Goal: Answer question/provide support

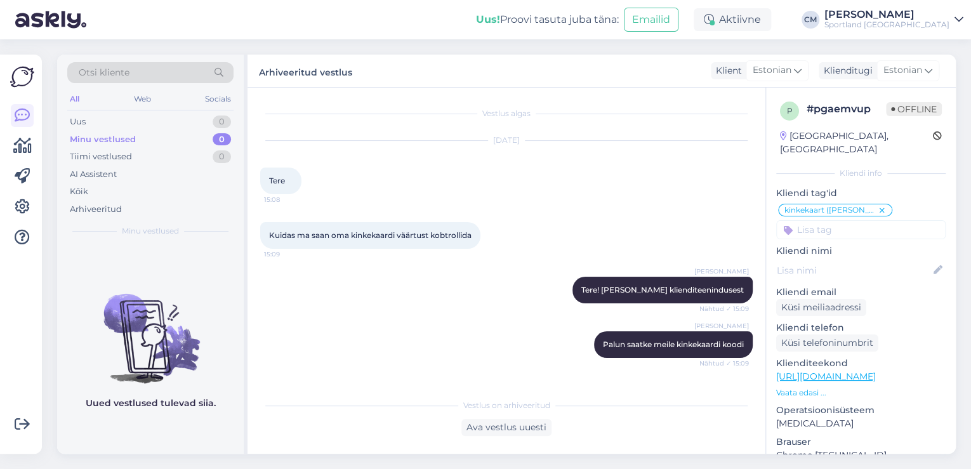
scroll to position [1248, 0]
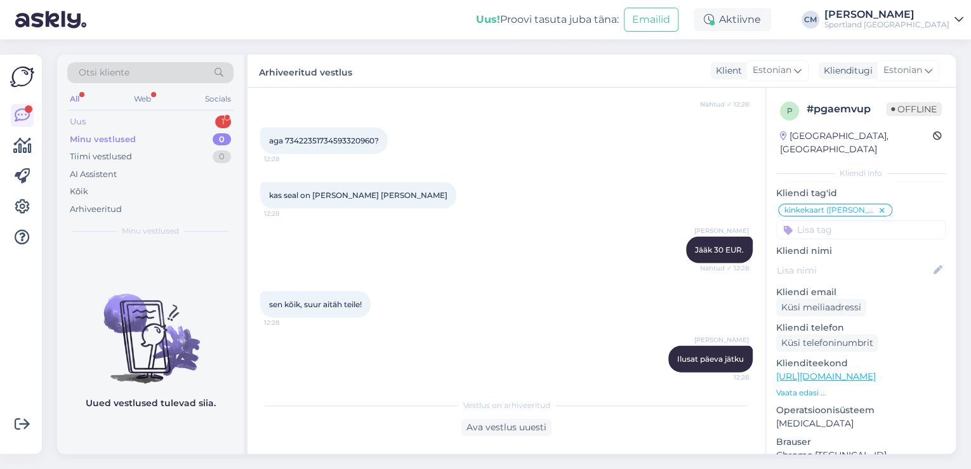
click at [206, 121] on div "Uus 1" at bounding box center [150, 122] width 166 height 18
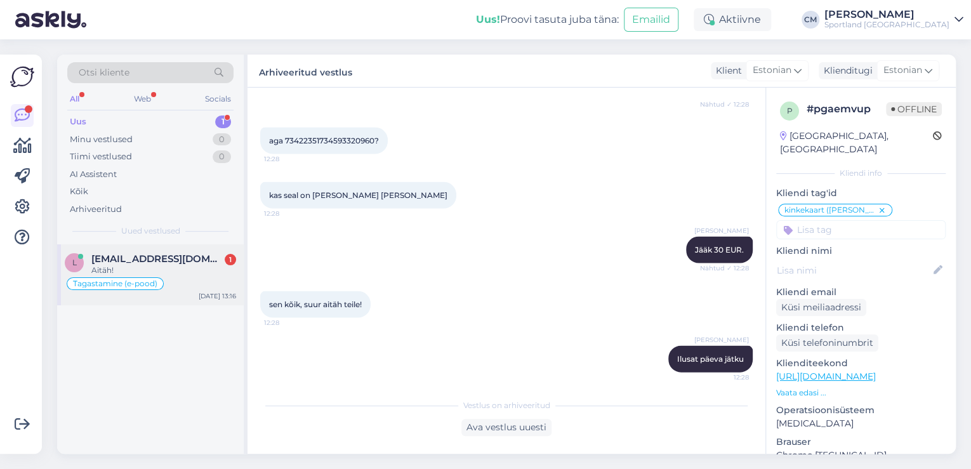
click at [172, 297] on div "l [EMAIL_ADDRESS][DOMAIN_NAME] 1 Aitäh! Tagastamine (e-pood) [DATE] 13:16" at bounding box center [150, 274] width 187 height 61
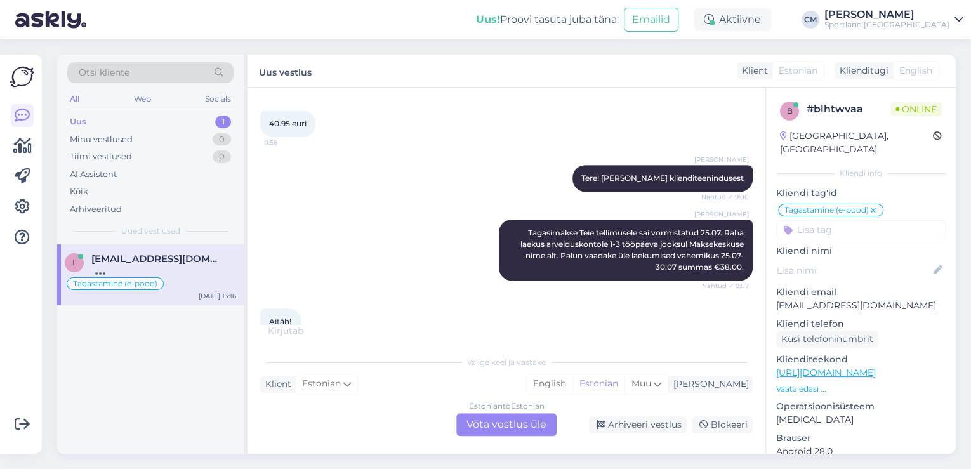
click at [528, 415] on div "Estonian to Estonian Võta vestlus üle" at bounding box center [506, 424] width 100 height 23
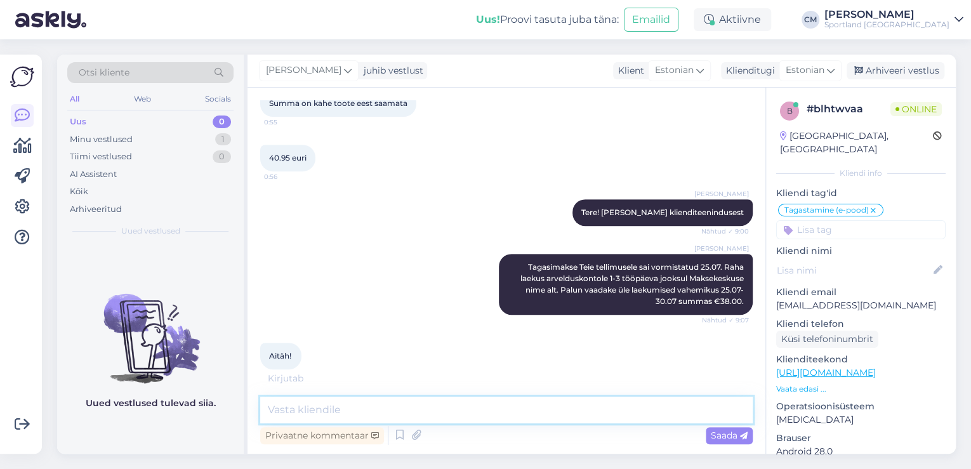
click at [506, 419] on textarea at bounding box center [506, 410] width 493 height 27
type textarea "Kas saan veel abiks olla? :)"
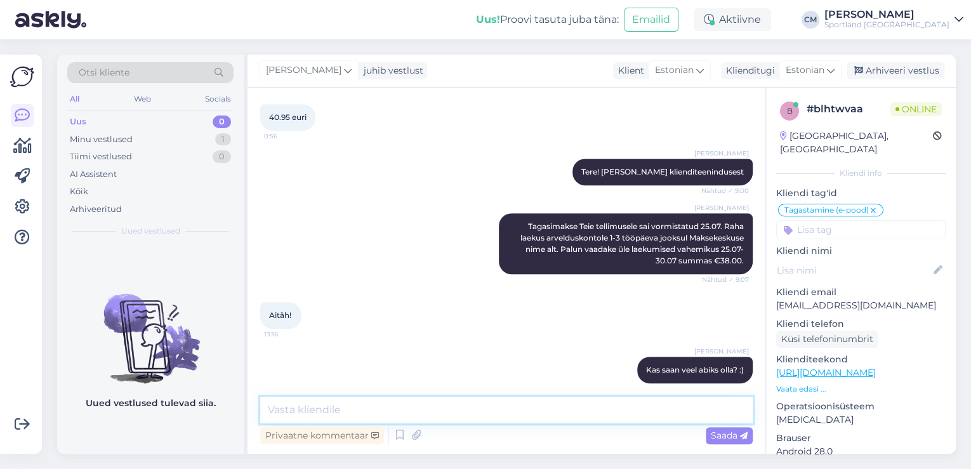
scroll to position [371, 0]
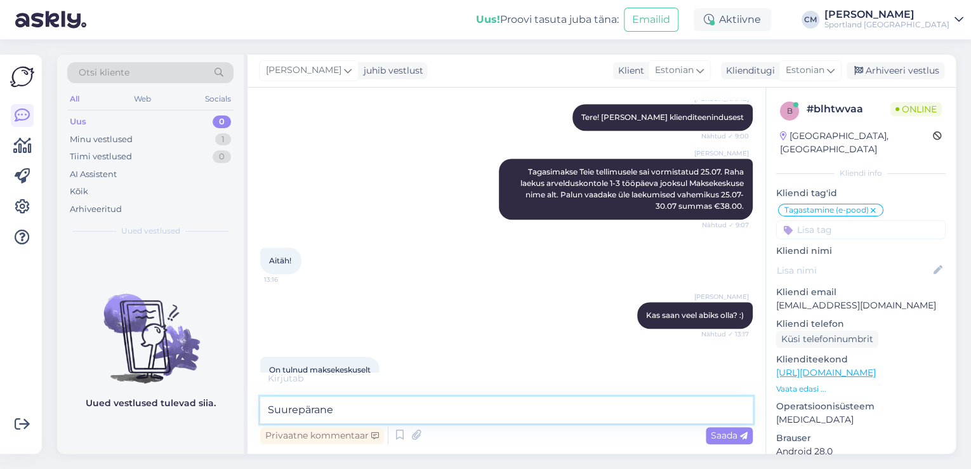
type textarea "Suurepärane!"
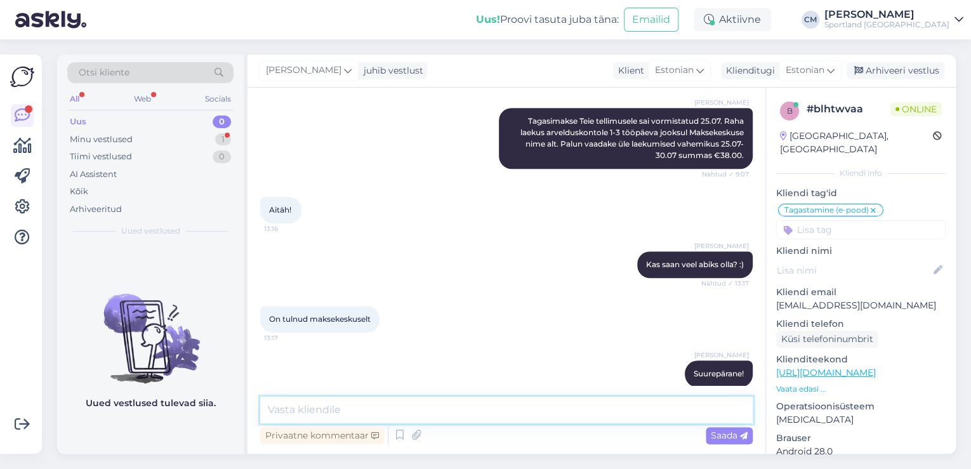
scroll to position [480, 0]
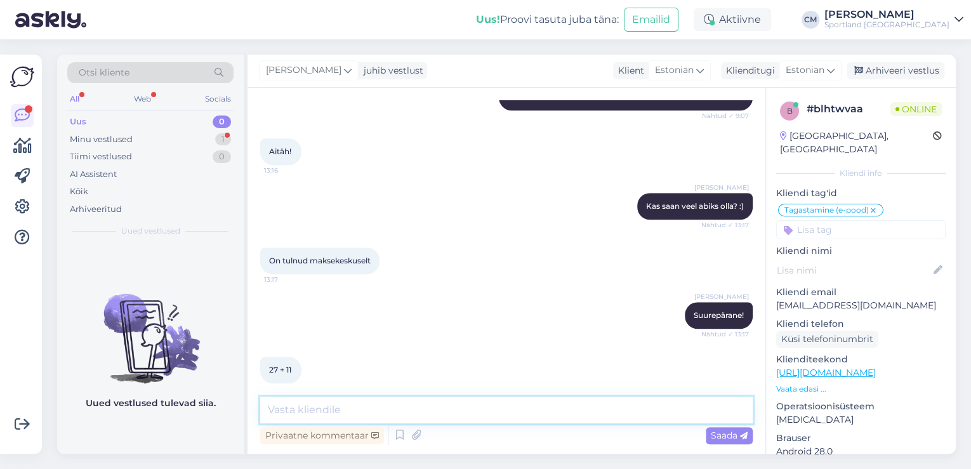
click at [312, 406] on textarea at bounding box center [506, 410] width 493 height 27
type textarea "Just nii"
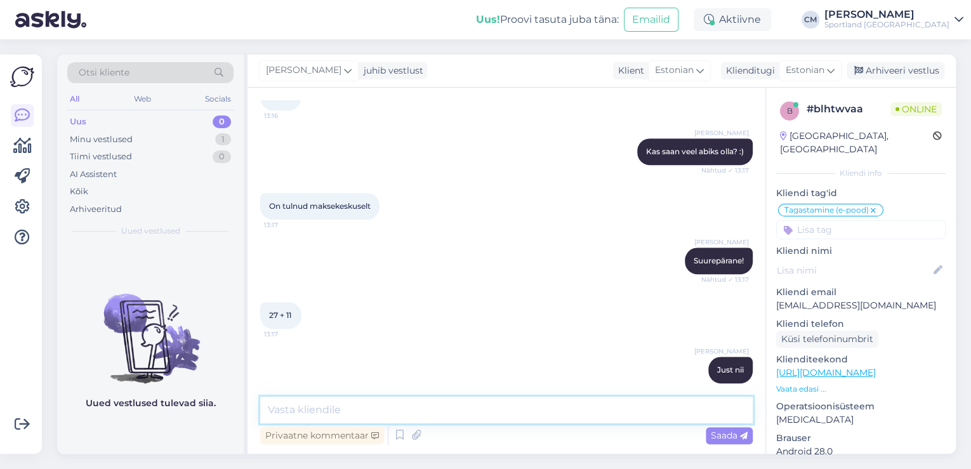
scroll to position [589, 0]
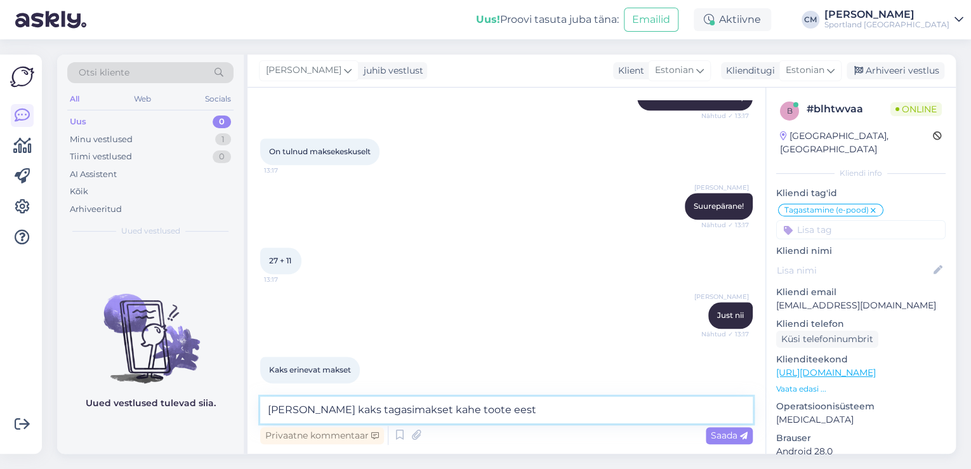
click at [282, 411] on textarea "[PERSON_NAME] kaks tagasimakset kahe toote eest" at bounding box center [506, 410] width 493 height 27
type textarea "Jah, kaks tagasimakset kahe toote eest"
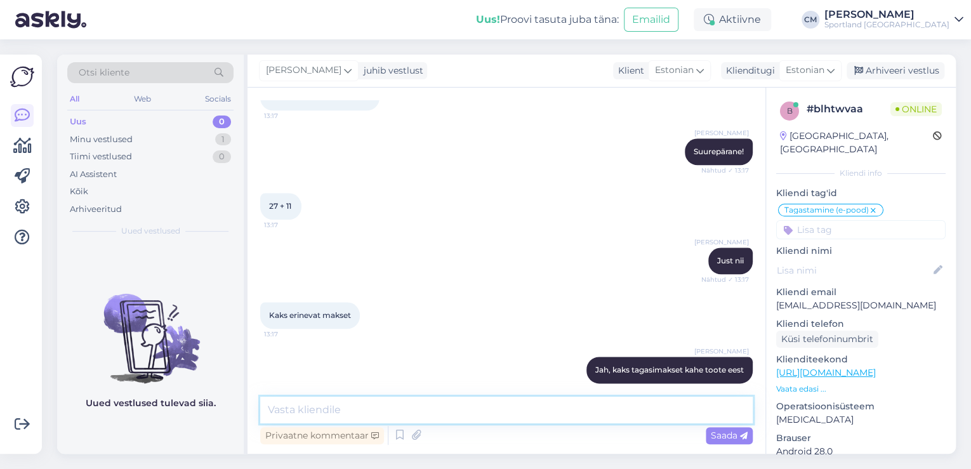
scroll to position [698, 0]
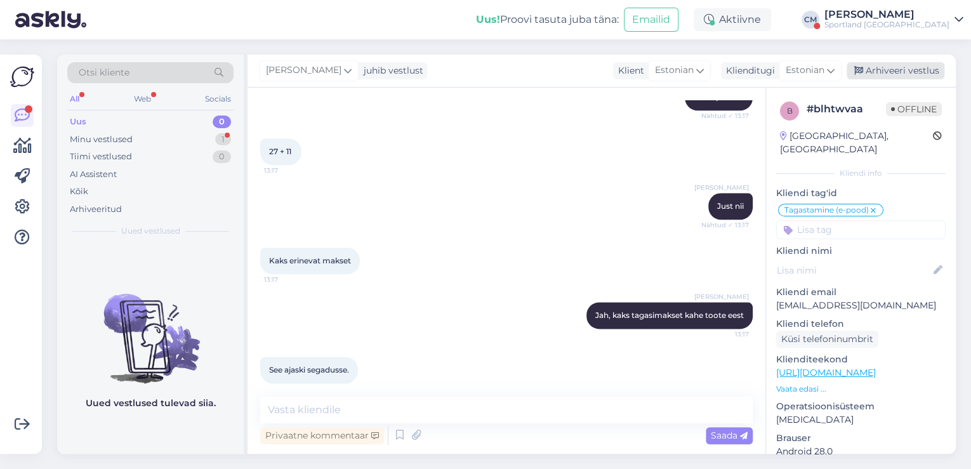
click at [889, 73] on div "Arhiveeri vestlus" at bounding box center [896, 70] width 98 height 17
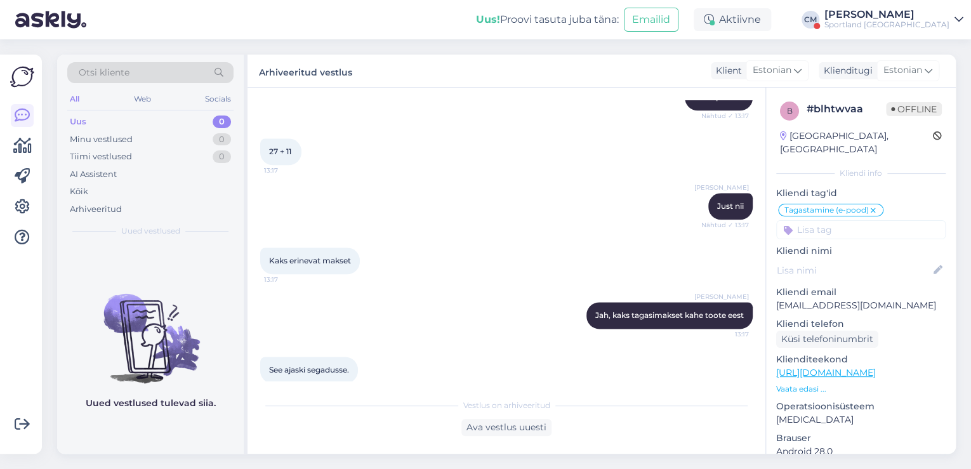
click at [888, 23] on div "Uus! Proovi tasuta [PERSON_NAME]: Emailid Aktiivne Võta paus, Askly hoiab klien…" at bounding box center [485, 19] width 971 height 39
click at [887, 20] on div "Sportland [GEOGRAPHIC_DATA]" at bounding box center [887, 25] width 125 height 10
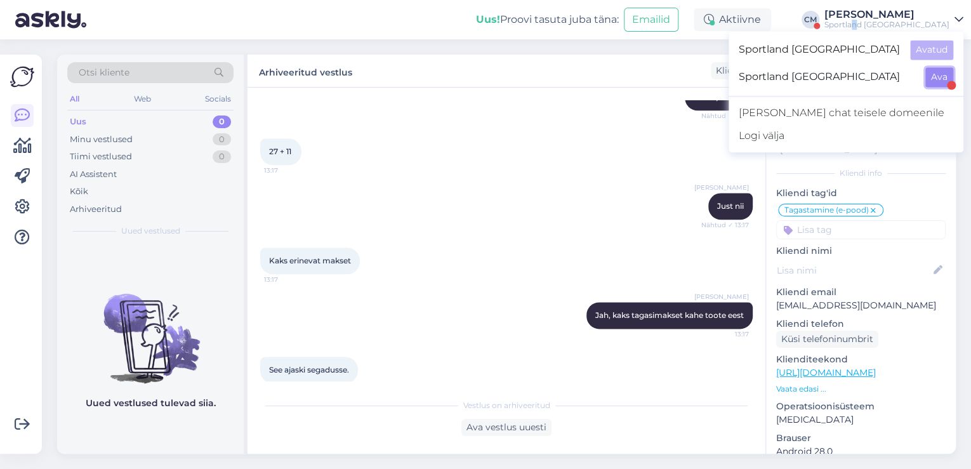
click at [934, 70] on button "Ava" at bounding box center [940, 77] width 28 height 20
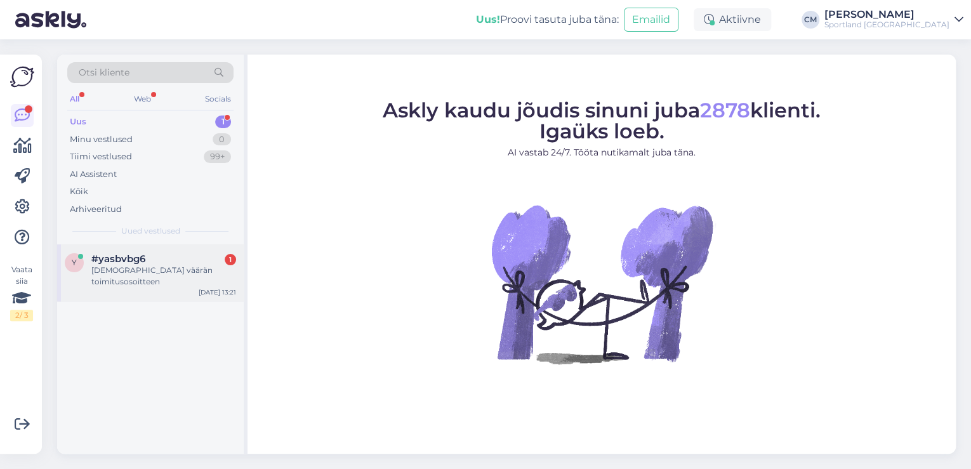
click at [150, 280] on div "y #yasbvbg6 1 Laitoin väärän toimitusosoitteen [DATE] 13:21" at bounding box center [150, 272] width 187 height 57
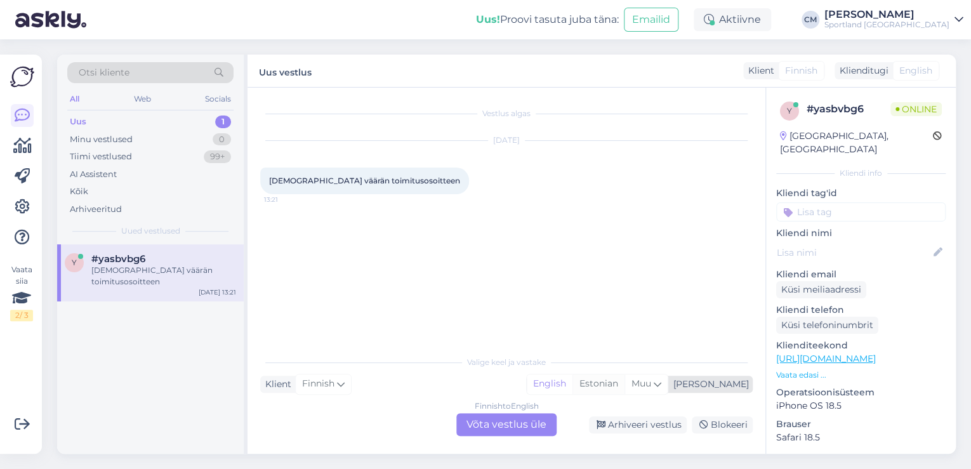
click at [625, 391] on div "Estonian" at bounding box center [599, 384] width 52 height 19
click at [518, 421] on div "Finnish to Estonian Võta vestlus üle" at bounding box center [506, 424] width 100 height 23
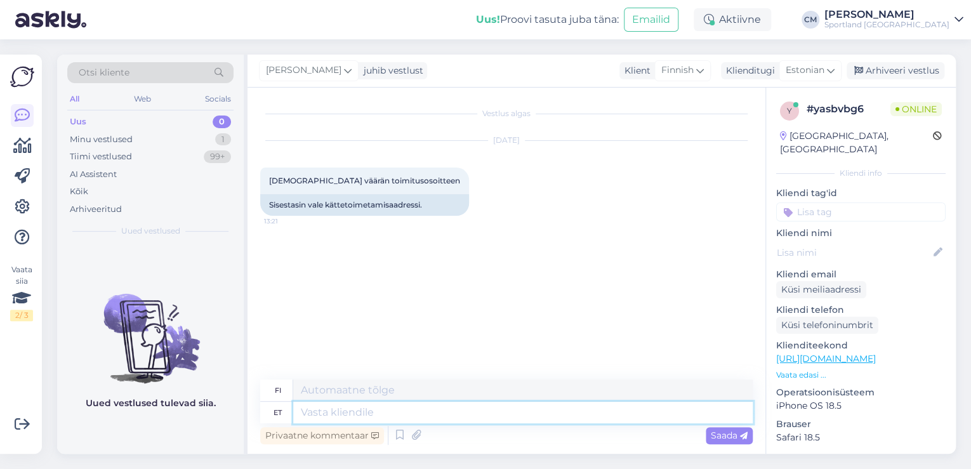
click at [459, 421] on textarea at bounding box center [523, 413] width 460 height 22
type textarea "Tere!"
type textarea "Hei!"
type textarea "[PERSON_NAME] C"
type textarea "[PERSON_NAME]"
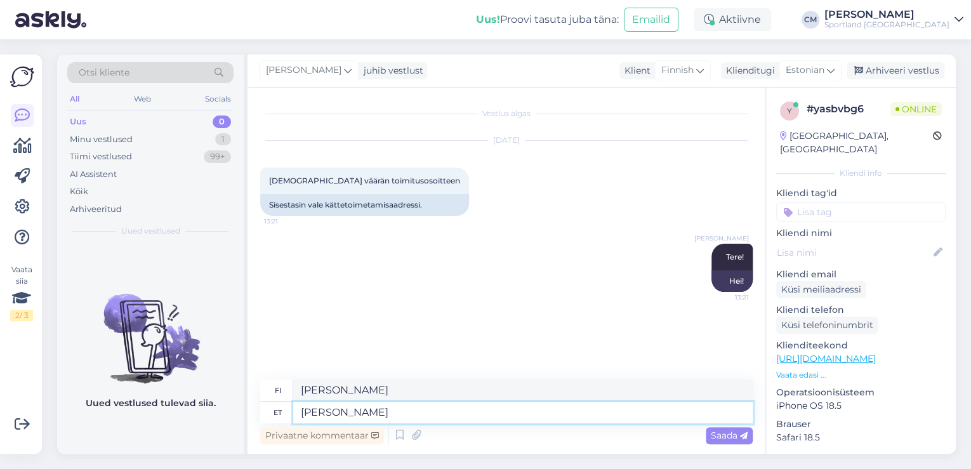
type textarea "[PERSON_NAME]"
type textarea "[PERSON_NAME] klienditeenindusest"
type textarea "[PERSON_NAME] asiakaspalvelusta."
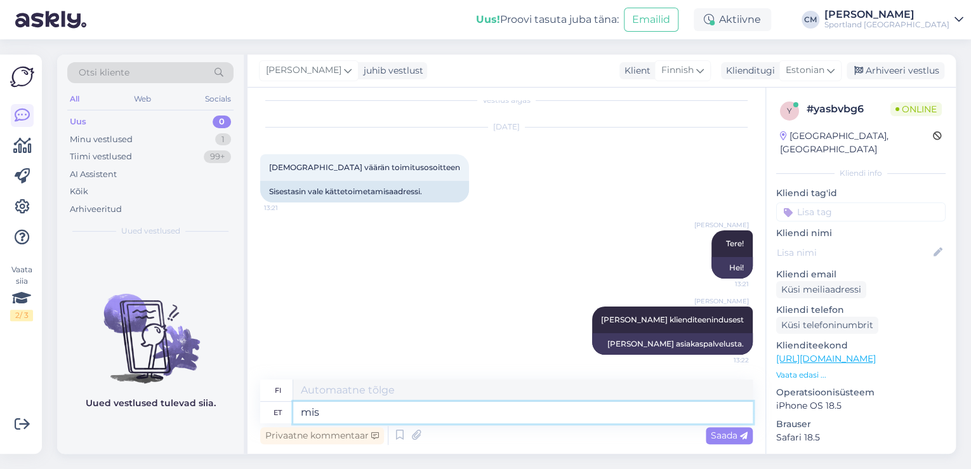
type textarea "mis o"
type textarea "mitä"
type textarea "mis on te"
type textarea "mikä on"
type textarea "mis on tellimuse n"
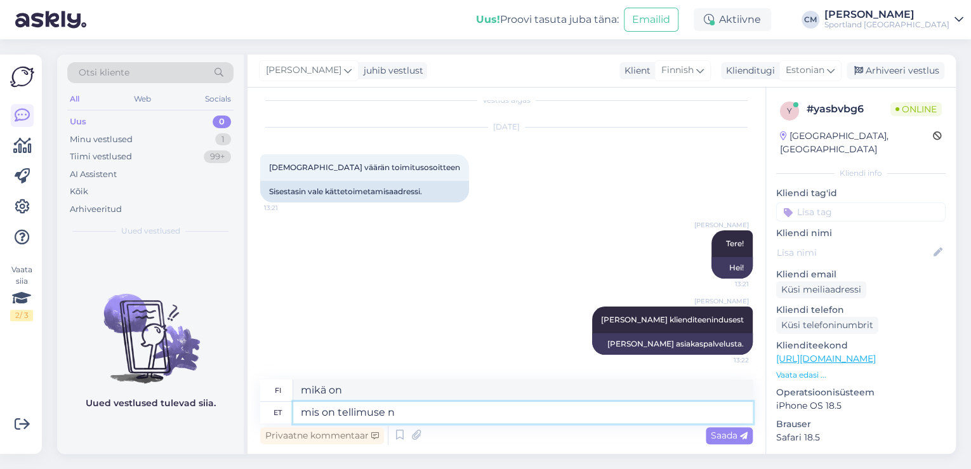
type textarea "mikä on järjestys"
type textarea "mis on tellimuse number"
type textarea "Mikä on tilausnumero?"
type textarea "mis on tellimuse number?"
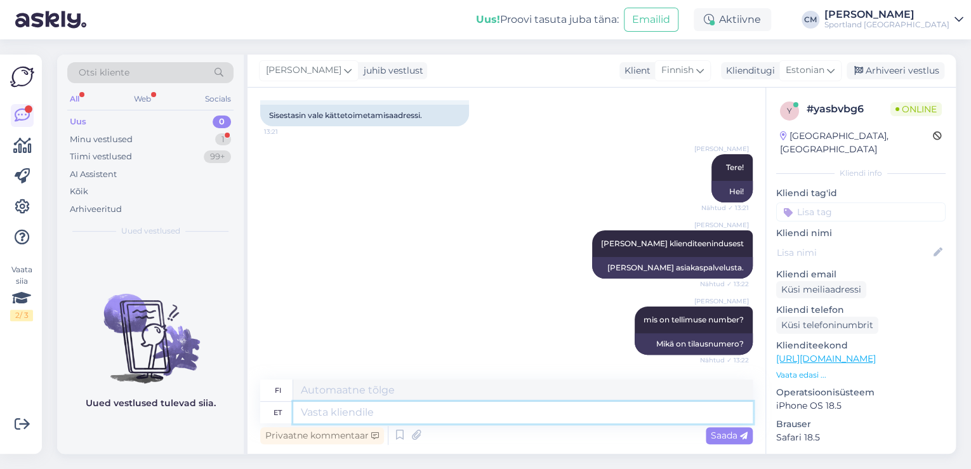
scroll to position [166, 0]
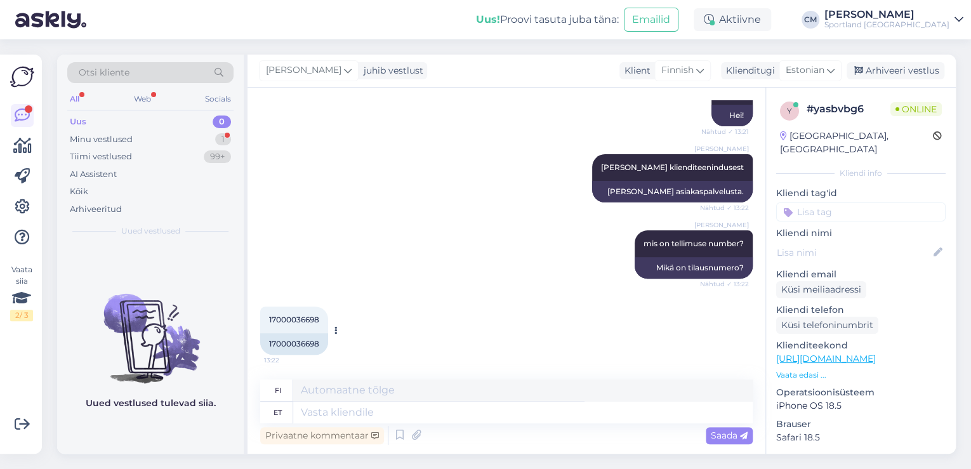
drag, startPoint x: 314, startPoint y: 335, endPoint x: 299, endPoint y: 347, distance: 19.0
click at [302, 345] on div "17000036698" at bounding box center [294, 344] width 68 height 22
click at [295, 348] on div "17000036698" at bounding box center [294, 344] width 68 height 22
copy div "17000036698"
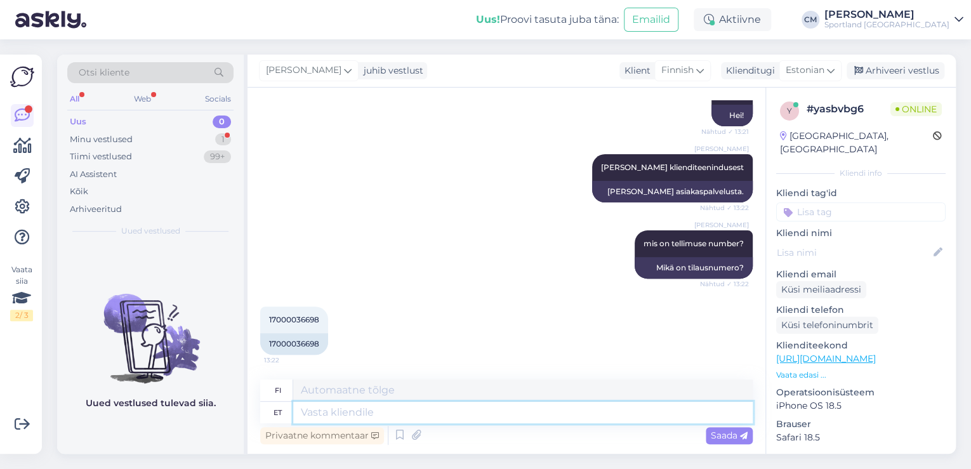
click at [330, 409] on textarea at bounding box center [523, 413] width 460 height 22
type textarea "See pa"
type textarea "Tämä"
type textarea "See pakk o"
type textarea "Tämä paketti"
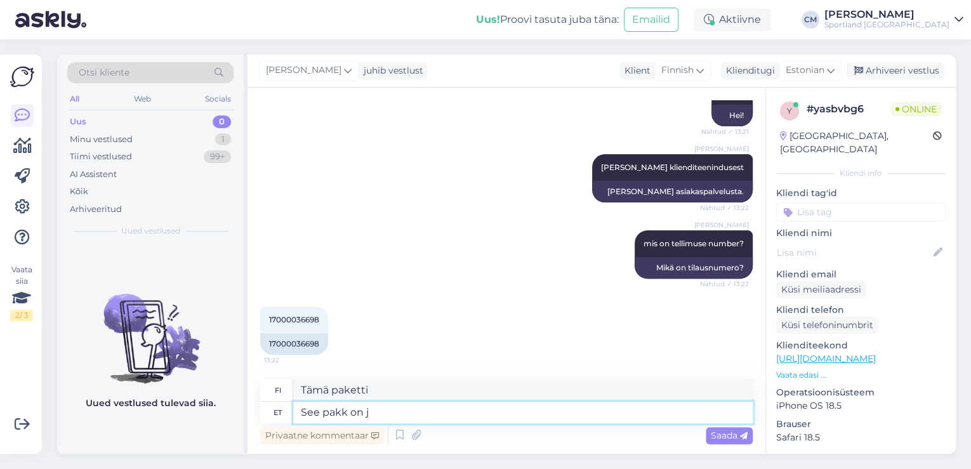
type textarea "See pakk on ju"
type textarea "Tämä paketti on"
type textarea "See pakk on juba te"
type textarea "Tämä paketti on jo"
type textarea "See pakk on juba tarnefirmale ü"
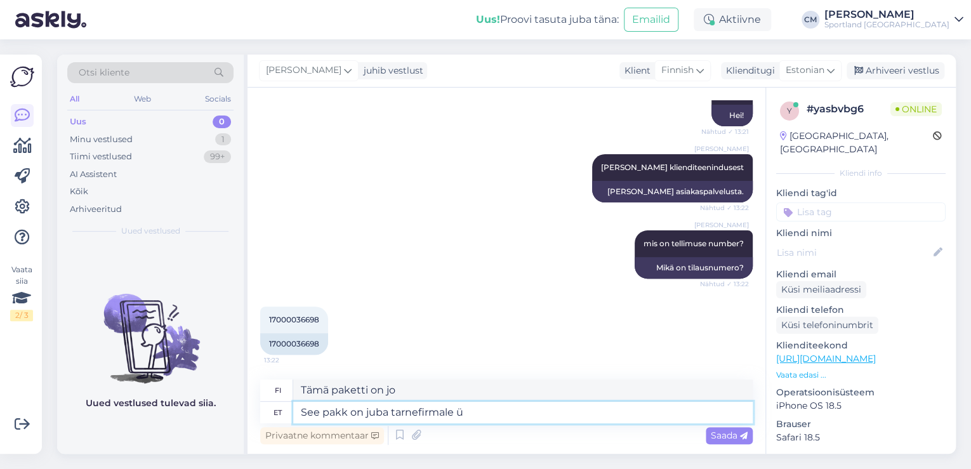
type textarea "Tämä paketti on jo toimitusyrityksellä."
type textarea "See pakk on juba tarnefirmale üle a"
type textarea "Tämä paketti on jo luovutettu toimitusyritykselle."
paste textarea "ABC Kalajoki [GEOGRAPHIC_DATA], Tuomipakkaintie 2a"
type textarea "See pakk on juba tarnefirmale üle antud. Kättesaamine ABC Kalajoki Hiekkasärkät…"
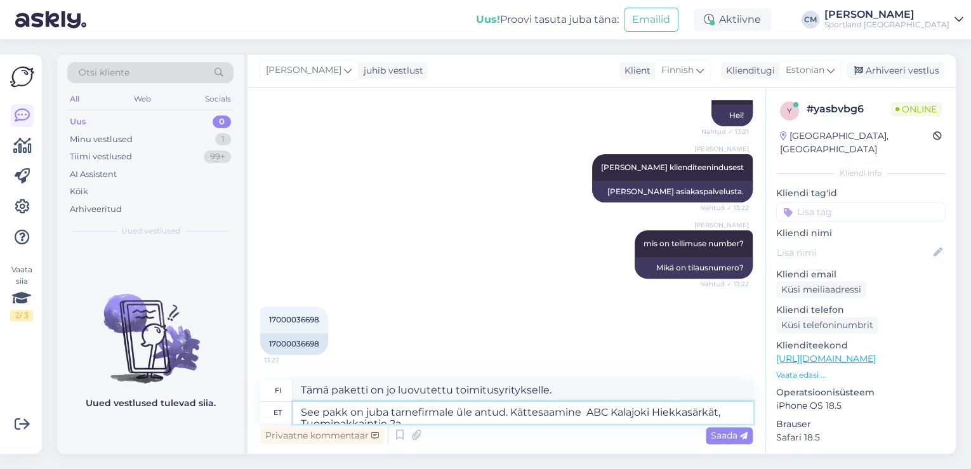
scroll to position [177, 0]
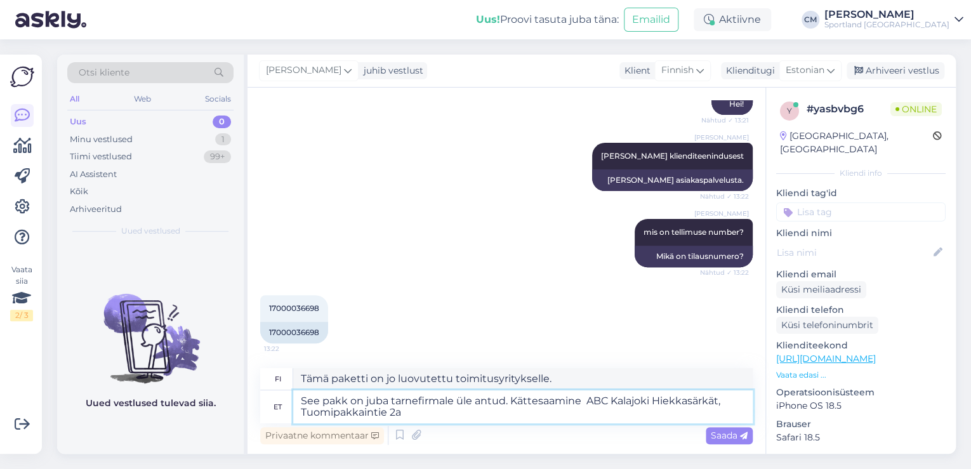
type textarea "Tämä paketti on jo luovutettu toimitusyritykselle. Nouto ABC Kalajoen Hiekkasär…"
click at [586, 406] on textarea "See pakk on juba tarnefirmale üle antud. Kättesaamine ABC Kalajoki Hiekkasärkät…" at bounding box center [523, 406] width 460 height 33
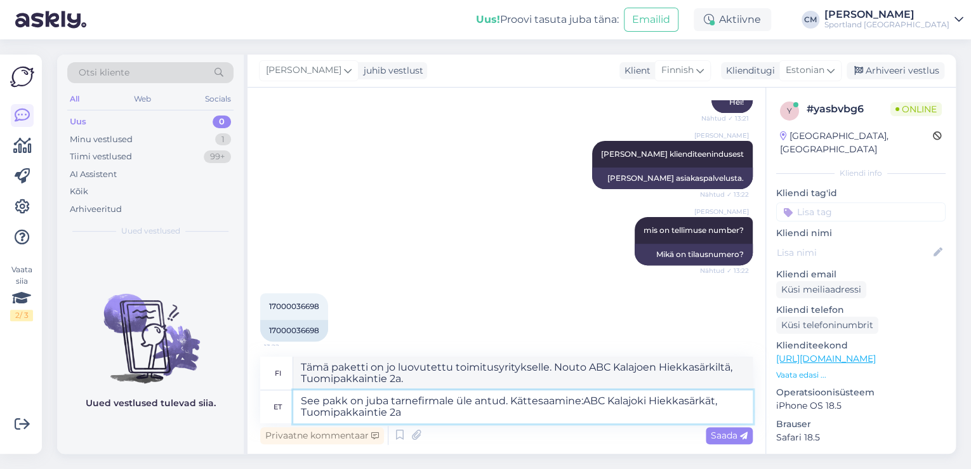
type textarea "See pakk on juba tarnefirmale üle antud. Kättesaamine: ABC Kalajoki Hiekkasärkä…"
type textarea "Tämä paketti on jo luovutettu toimitusyritykselle. Nouto: ABC Kalajoki Hiekkasä…"
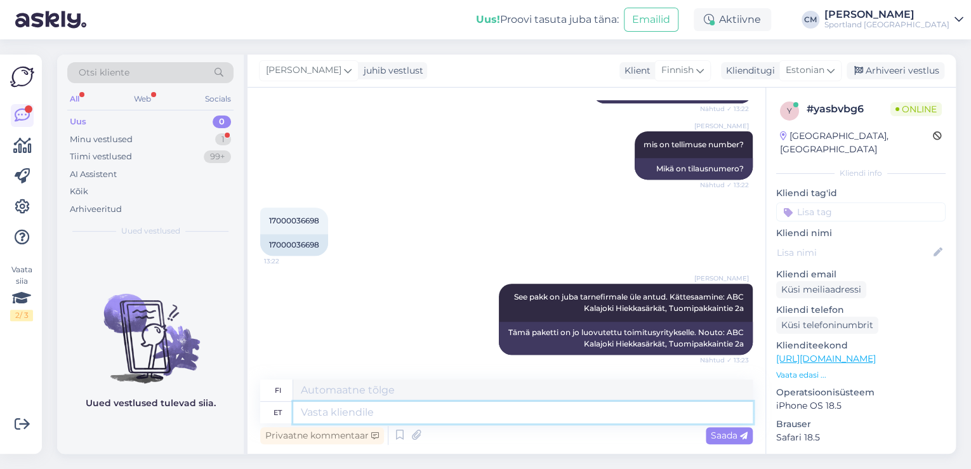
scroll to position [341, 0]
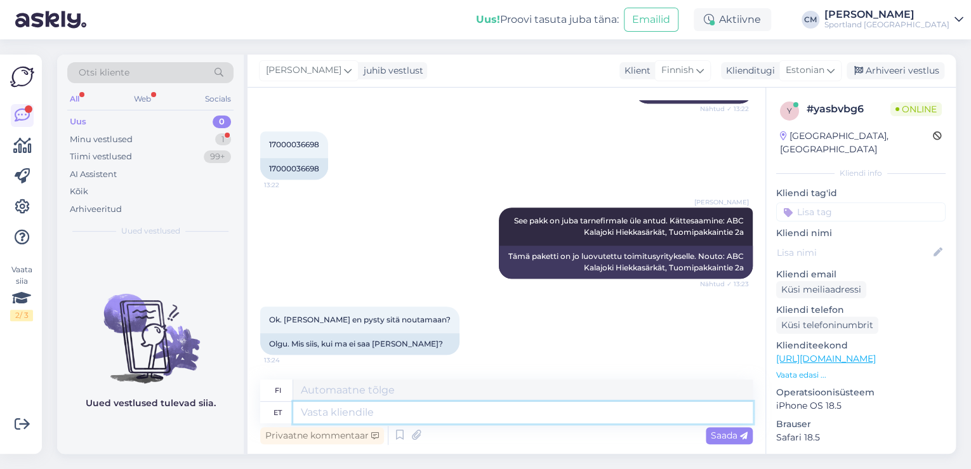
click at [359, 411] on textarea at bounding box center [523, 413] width 460 height 22
type textarea "Mi"
type textarea "Mitä"
type textarea "Mis oleks"
type textarea "Mikä se olisi?"
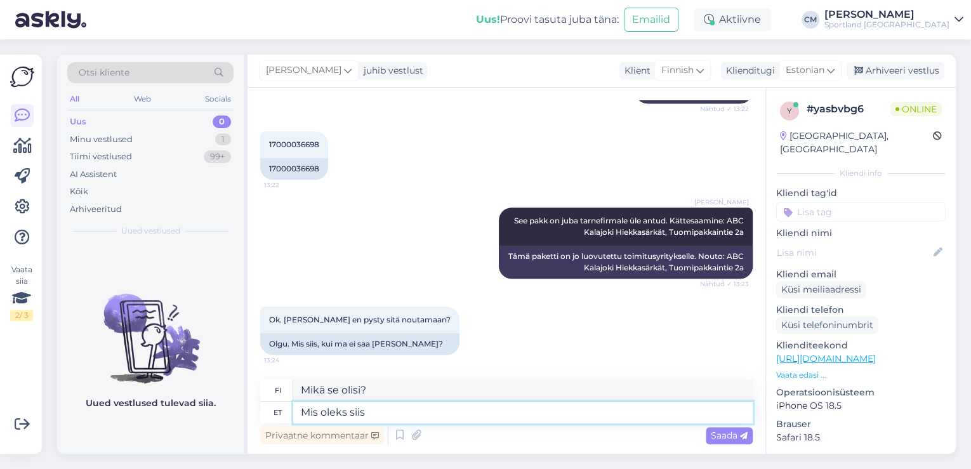
type textarea "Mis oleks siis õ"
type textarea "Mitä [PERSON_NAME] olisi?"
type textarea "Mis oleks siis õige"
type textarea "[PERSON_NAME] olisi oikein?"
type textarea "Mis oleks siis õige kättesaamise ko"
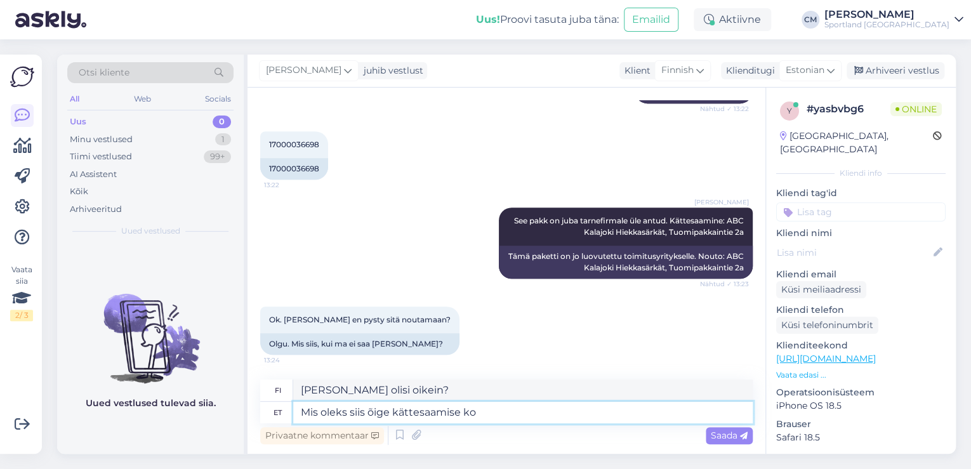
type textarea "Mikä olisi oikea tapa vastaanottaa se?"
type textarea "Mis oleks siis õige kättesaamise koht?"
type textarea "[PERSON_NAME] olisi oikea noutopaikka?"
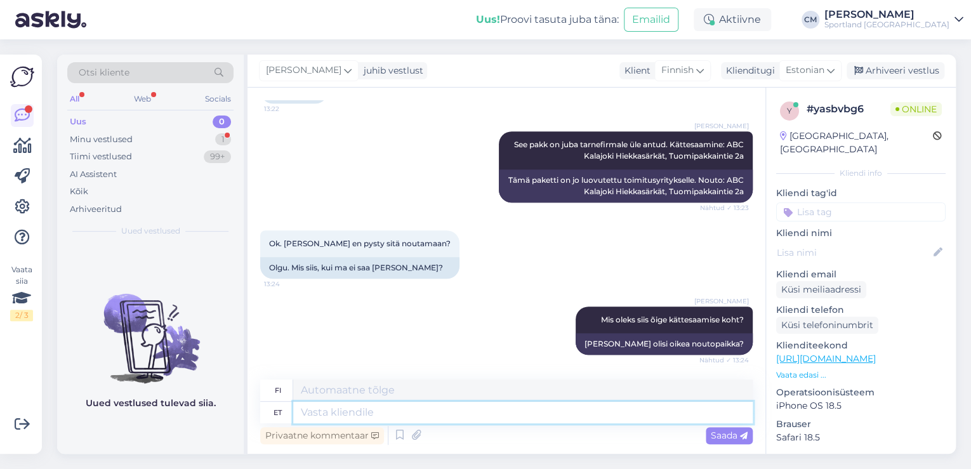
scroll to position [493, 0]
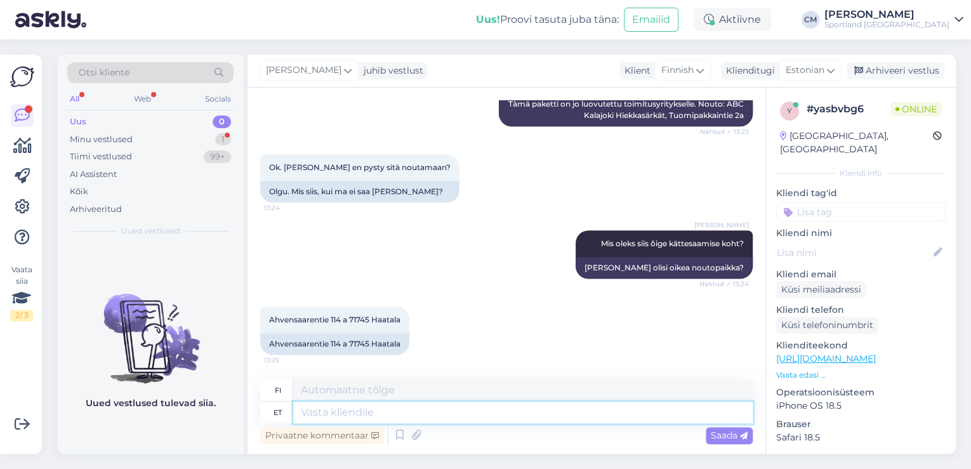
type textarea "K"
type textarea "P"
type textarea "Kättesaamise ko"
type textarea "Vastaanottaminen"
type textarea "Kättesaamise koht p"
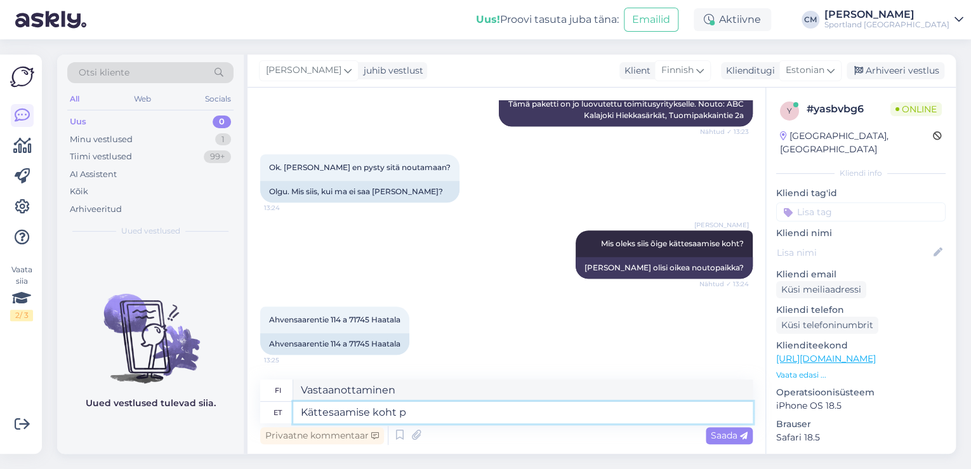
type textarea "Toimituspaikka"
type textarea "Kättesaamise koht peab ole"
type textarea "Vastaanottopaikan on oltava"
type textarea "Kättesaamise koht peab olema pakiautomaat nag"
type textarea "Noutopaikan on oltava pakettiautomaatti"
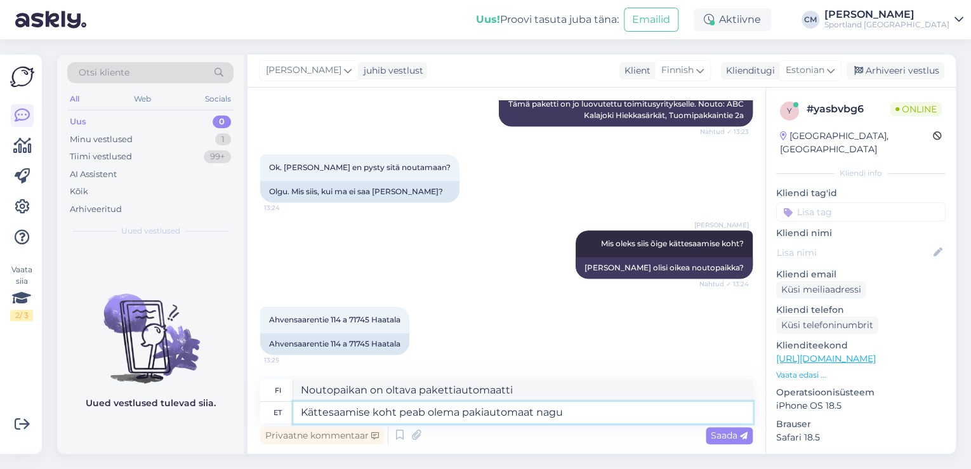
type textarea "Kättesaamise koht peab olema pakiautomaat nagu"
type textarea "Vastaanottopaikan on oltava pakettiautomaatti, kuten"
type textarea "Kättesaamise koht peab olema pakiautomaat nag"
type textarea "Toimituspaikan on oltava pakettiautomaatti, kuten"
type textarea "Kättesaamise koht peab olema pakiautomaat"
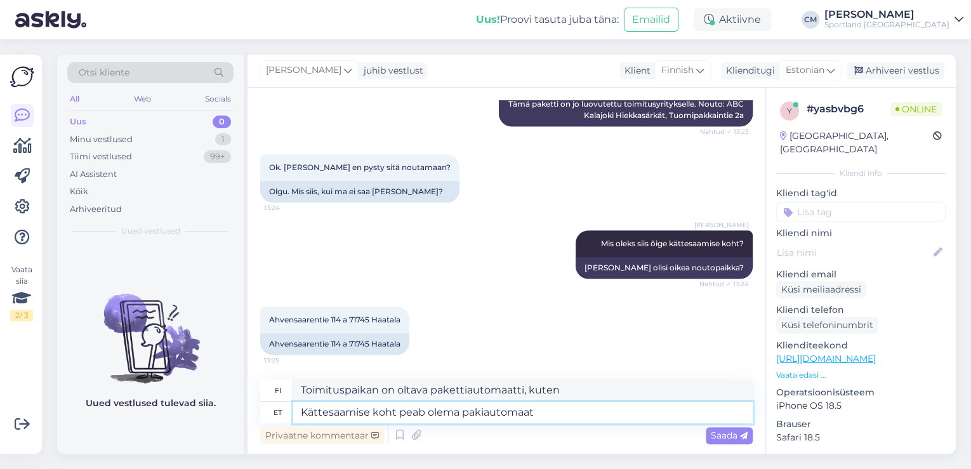
type textarea "Noutopaikan on oltava pakettiautomaatti."
type textarea "Kättesaamise koht peab olema pakiautomaat. Kas seal o"
type textarea "Noutopaikan on oltava pakettiautomaatti. Onko olemassa"
type textarea "Kättesaamise koht peab olema pakiautomaat. Kas see o"
type textarea "Noutopaikan on oltava pakettiautomaatti. Onko tämä"
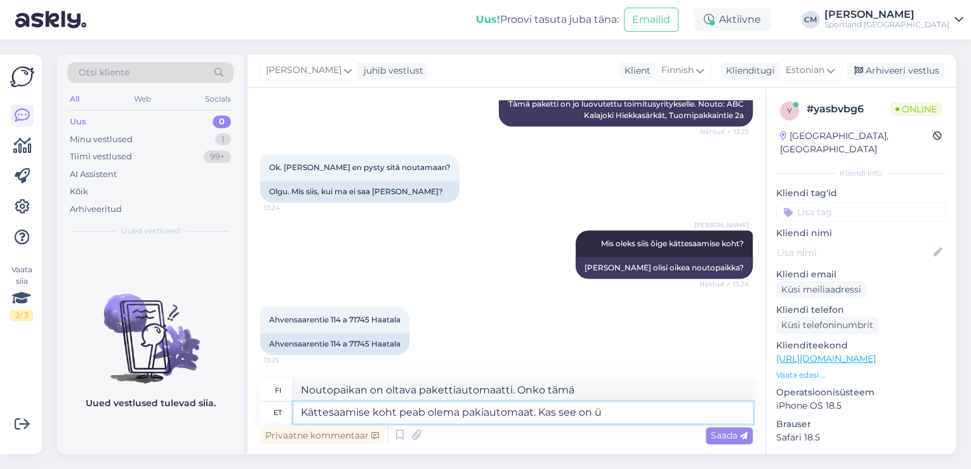
type textarea "Kättesaamise koht peab olema pakiautomaat. Kas see on üa"
type textarea "Noutopaikan on oltava pakettiautomaatti. Onko se"
type textarea "Kättesaamise koht peab olema pakiautomaat."
type textarea "Noutopaikan on oltava pakettiautomaatti. Onko tämä"
type textarea "Kättesaamise koht peab olema pakiautomaat."
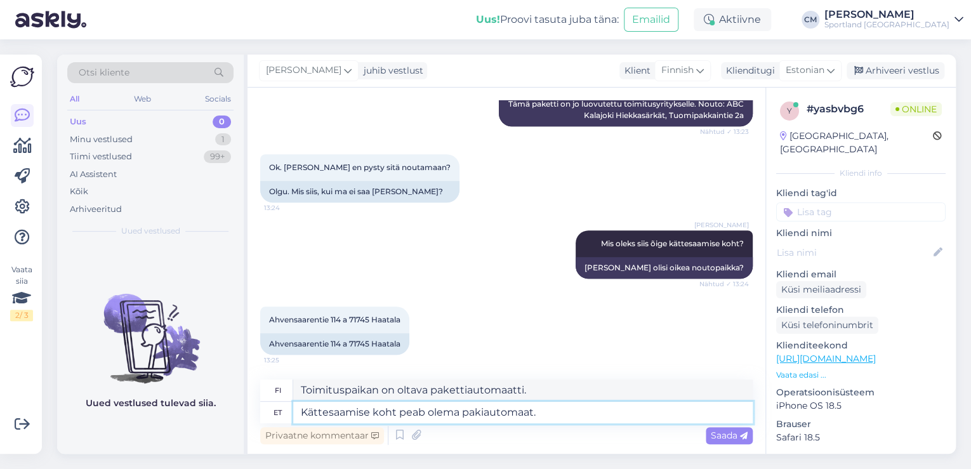
type textarea "Noutopaikan on oltava pakettiautomaatti."
type textarea "Kättesaamise koht peab olema pakiautomaat. Täpselt na"
type textarea "Noutopaikan on oltava pakettiautomaatti. Juuri niin."
type textarea "Kättesaamise koht peab olema pakiautomaat. Täpselt nagu"
type textarea "Noutopaikan on oltava pakettiautomaatti. Aivan kuten"
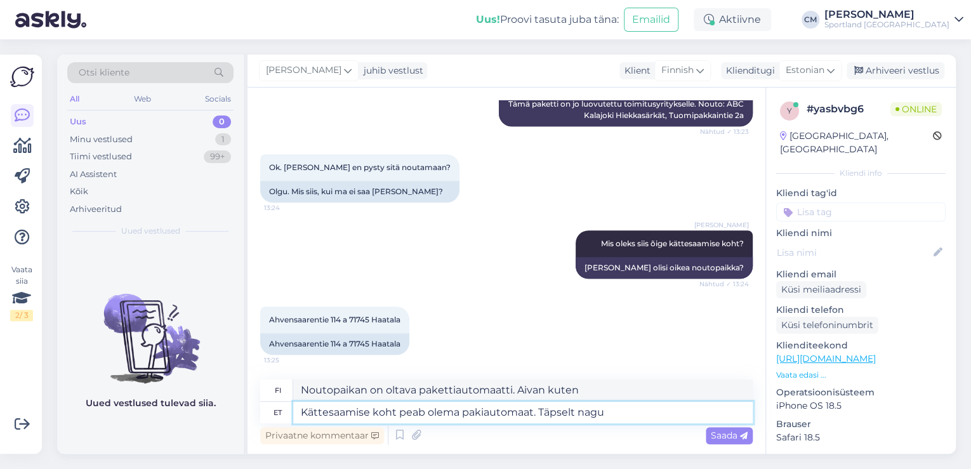
paste textarea "Posti Parcel Locker, ABC Kalajoki [GEOGRAPHIC_DATA], [STREET_ADDRESS]"
type textarea "Kättesaamise koht peab olema pakiautomaat. Täpselt nagu Posti Parcel Locker, AB…"
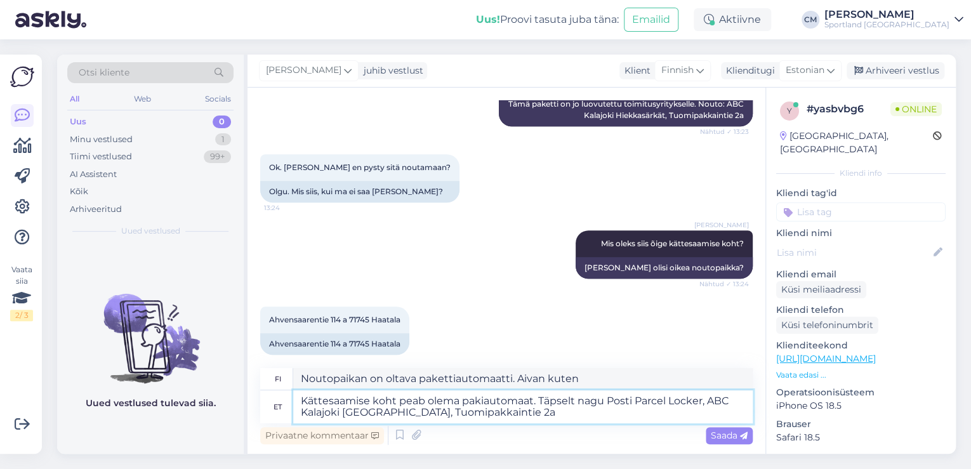
click at [561, 401] on textarea "Kättesaamise koht peab olema pakiautomaat. Täpselt nagu Posti Parcel Locker, AB…" at bounding box center [523, 406] width 460 height 33
type textarea "Noutopaikan tulee olla pakettiautomaatti. Aivan kuten Postin Pakettiautomaatti,…"
click at [561, 401] on textarea "Kättesaamise koht peab olema pakiautomaat. Täpselt nagu Posti Parcel Locker, AB…" at bounding box center [523, 406] width 460 height 33
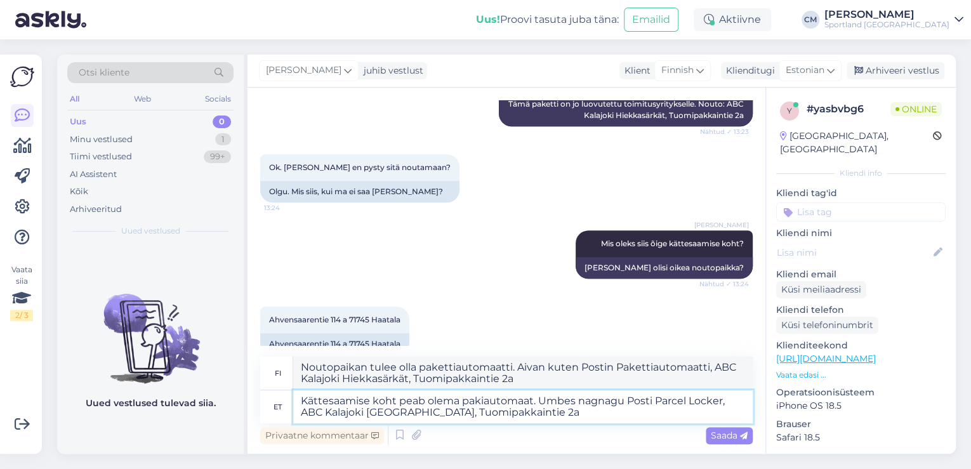
type textarea "Kättesaamise koht peab olema pakiautomaat. Umbes nagunagu Posti Parcel Locker, …"
type textarea "Noutopaikan tulee olla pakettiautomaatti. Suunnilleen kuten Posti Pakettilokero…"
click at [604, 401] on textarea "Kättesaamise koht peab olema pakiautomaat. Umbes nagu Posti Parcel Locker, ABC …" at bounding box center [523, 406] width 460 height 33
type textarea "Kättesaamise koht peab olema pakiautomaat. Umbes nagu: Posti Parcel Locker, ABC…"
type textarea "Vastaanottopaikan tulee olla pakettiautomaatti. Jotain sellaista: Postin pakett…"
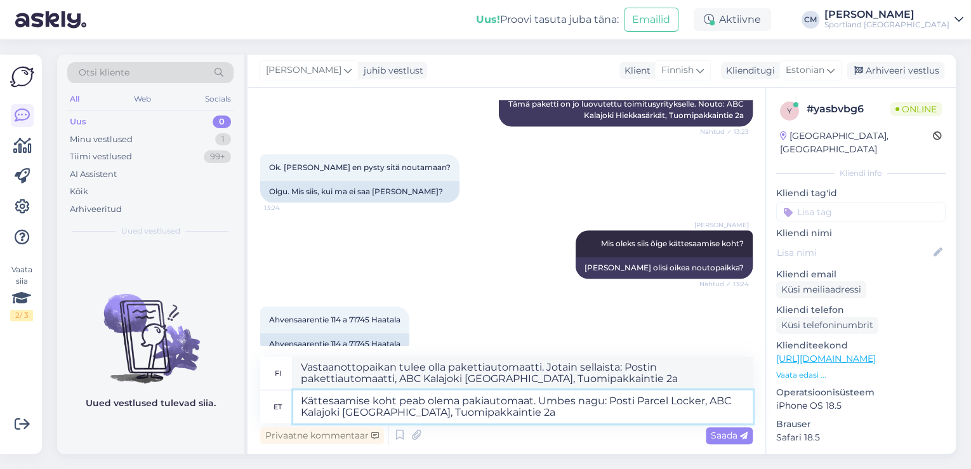
click at [617, 409] on textarea "Kättesaamise koht peab olema pakiautomaat. Umbes nagu: Posti Parcel Locker, ABC…" at bounding box center [523, 406] width 460 height 33
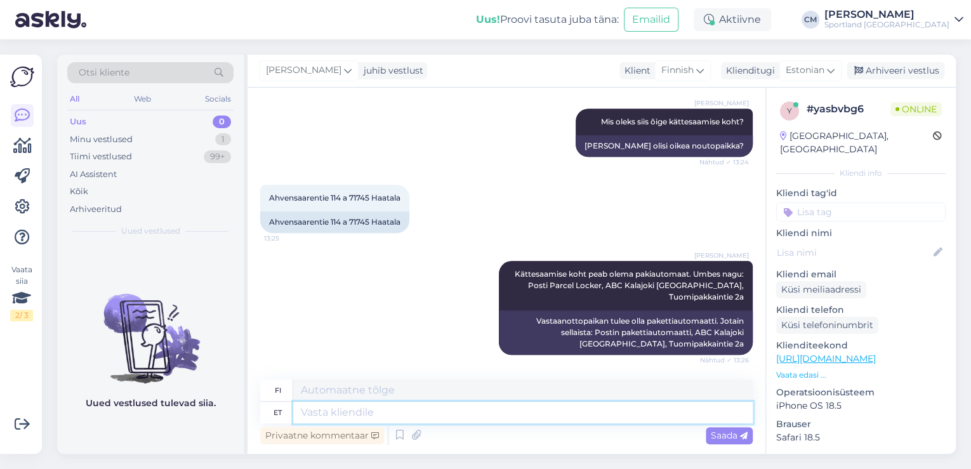
scroll to position [703, 0]
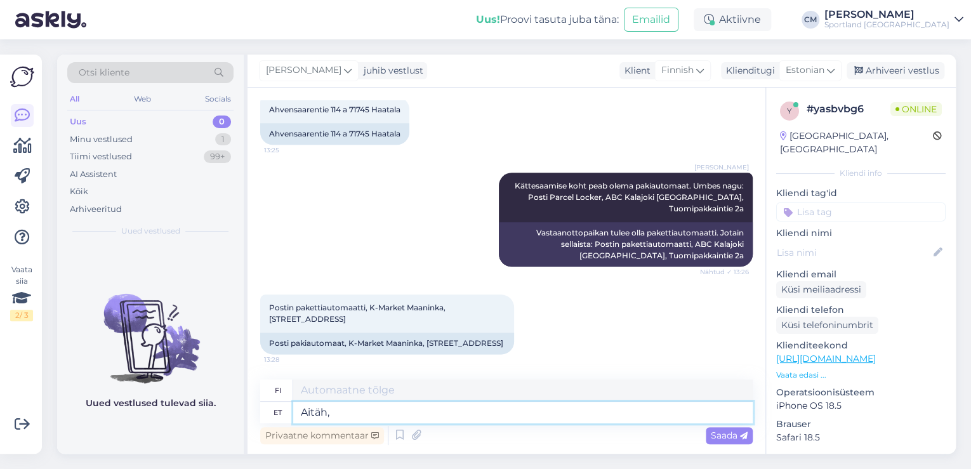
type textarea "Aitäh, t"
type textarea "Kiitos,"
type textarea "Aitäh, teen pä"
type textarea "Kiitos, teen niin."
type textarea "Aitäh, teen päringu t"
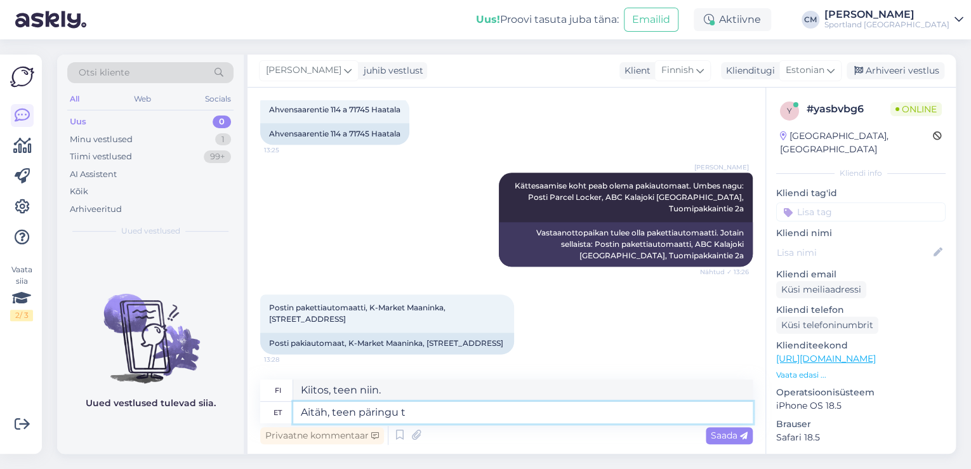
type textarea "Kiitos, teen kyselyn."
type textarea "Aitäh, teen päringu tarnefirmale ja"
type textarea "Kiitos, teen tiedustelun toimitusyritykselle."
type textarea "Aitäh, teen päringu tarnefirmale ja uuri"
type textarea "Kiitos, teen tiedustelun toimitusyritykselle ja"
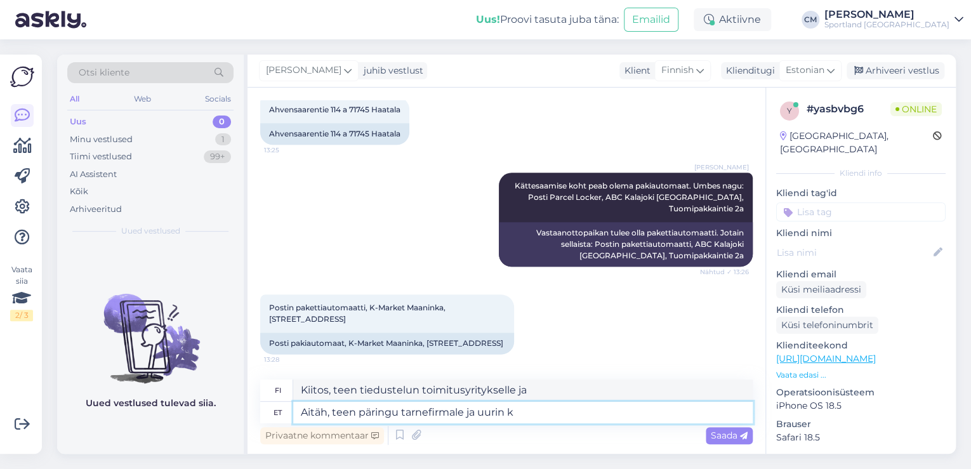
type textarea "Aitäh, teen päringu tarnefirmale ja uurin ka"
type textarea "Kiitos, otan yhteyttä toimitusyritykseen ja selvitän [PERSON_NAME]."
type textarea "Aitäh, teen päringu tarnefirmale ja uurin kas na"
type textarea "Kiitos, otan yhteyttä toimitusyritykseen ja kysyn,"
type textarea "Aitäh, teen päringu tarnefirmale ja uurin kas nad sa"
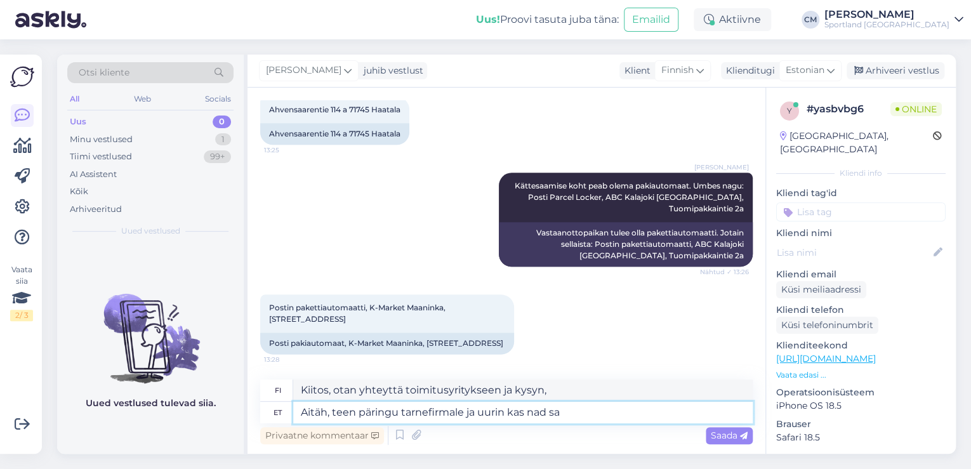
type textarea "Kiitos, otan yhteyttä toimitusyritykseen ja kysyn, vastaavatko he."
type textarea "Aitäh, teen päringu tarnefirmale ja uurin kas nad saavad pa"
type textarea "Kiitos, otan yhteyttä toimitusyritykseen ja kysyn, voivatko he tehdä niin."
type textarea "Aitäh, teen päringu tarnefirmale ja uurin kas nad saavad paki ü"
type textarea "Kiitos, otan yhteyttä toimitusyritykseen ja kysyn, voivatko he noutaa paketin."
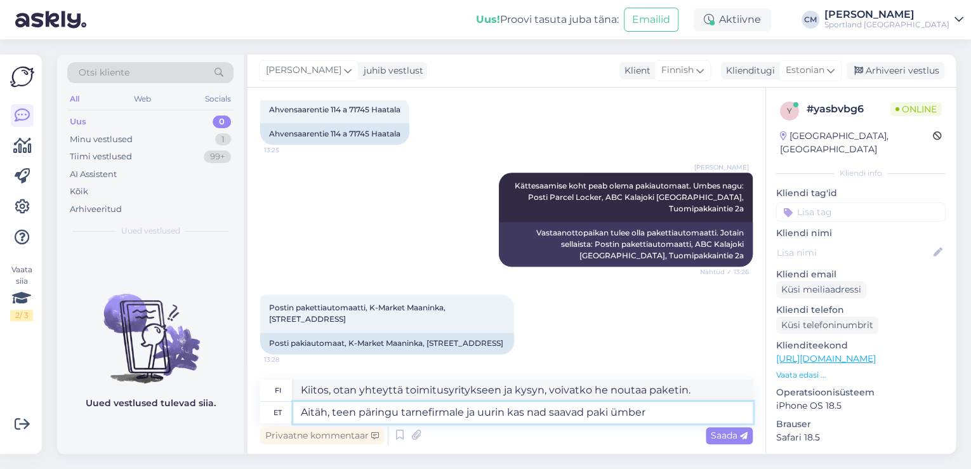
type textarea "Aitäh, teen päringu tarnefirmale ja uurin kas nad saavad paki ümber u"
type textarea "Kiitos, otan yhteyttä toimitusyritykseen ja kysyn, voivatko he lähettää paketin…"
type textarea "Aitäh, teen päringu tarnefirmale ja uurin kas nad saavad paki ümber suunata. Ku…"
type textarea "Kiitos, otan yhteyttä toimitusyritykseen [PERSON_NAME], voivatko he ohjata pake…"
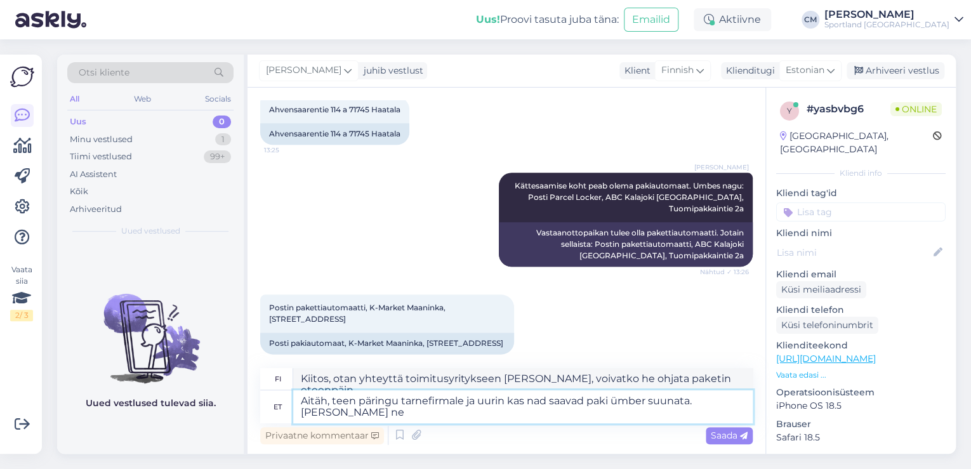
type textarea "Aitäh, teen päringu tarnefirmale ja uurin kas nad saavad paki ümber suunata. [P…"
type textarea "Kiitos, otan yhteyttä toimitusyritykseen [PERSON_NAME], voivatko he ohjata pake…"
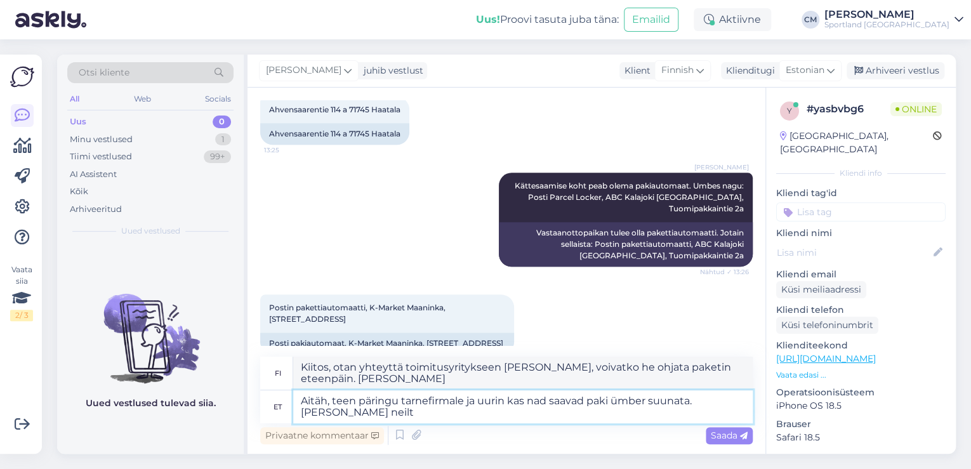
type textarea "Aitäh, teen päringu tarnefirmale ja uurin kas nad saavad paki ümber suunata. [P…"
type textarea "Kiitos, otan yhteyttä toimitusyritykseen [PERSON_NAME], voivatko he ohjata pake…"
type textarea "Aitäh, teen päringu tarnefirmale ja uurin kas nad saavad paki ümber suunata. [P…"
type textarea "Kiitos, otan yhteyttä toimitusyritykseen [PERSON_NAME], voivatko he ohjata pake…"
type textarea "Aitäh, teen päringu tarnefirmale ja uurin kas nad saavad paki ümber suunata. [P…"
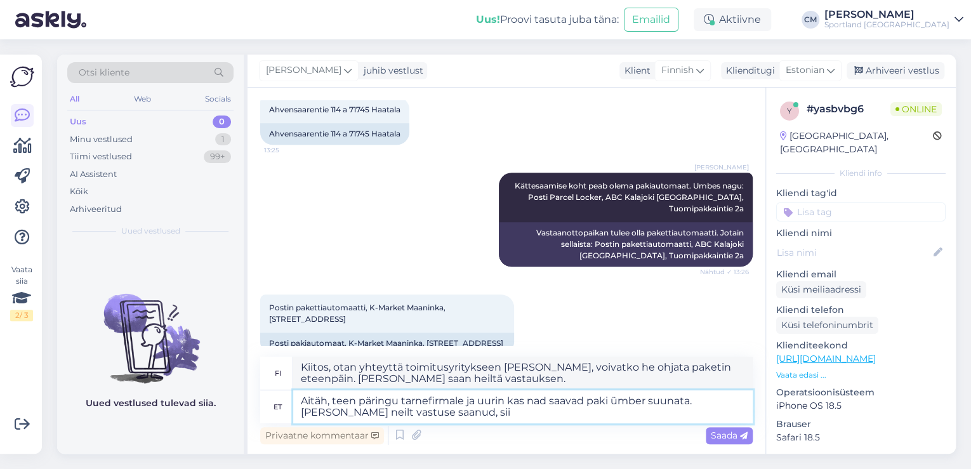
type textarea "Kiitos, otan yhteyttä toimitusyritykseen [PERSON_NAME], voivatko he ohjata pake…"
type textarea "Aitäh, teen päringu tarnefirmale ja uurin kas nad saavad paki ümber suunata. [P…"
type textarea "Kiitos, otan yhteyttä toimitusyritykseen [PERSON_NAME], voivatko he ohjata pake…"
type textarea "Aitäh, teen päringu tarnefirmale ja uurin kas nad saavad paki ümber suunata. [P…"
type textarea "Kiitos, otan yhteyttä toimitusyritykseen [PERSON_NAME], voivatko he ohjata pake…"
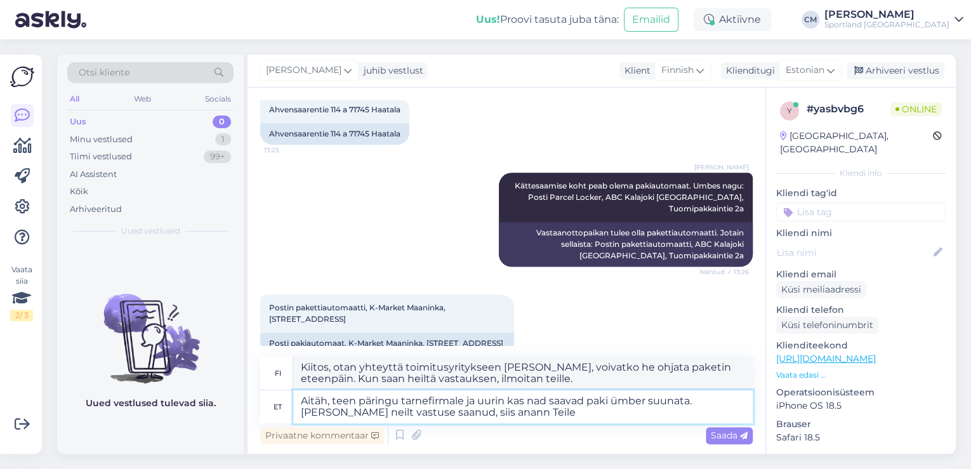
type textarea "Aitäh, teen päringu tarnefirmale ja uurin kas nad saavad paki ümber suunata. [P…"
type textarea "Kiitos, otan yhteyttä toimitusyritykseen [PERSON_NAME], voivatko he ohjata pake…"
type textarea "Aitäh, teen päringu tarnefirmale ja uurin kas nad saavad paki ümber suunata. [P…"
type textarea "Kiitos, otan yhteyttä toimitusyritykseen [PERSON_NAME], voivatko he ohjata pake…"
paste textarea "[EMAIL_ADDRESS][DOMAIN_NAME]"
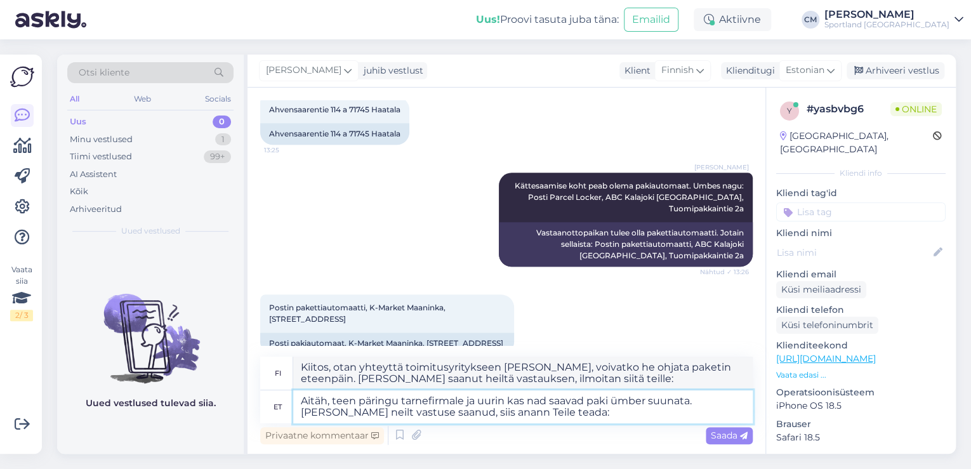
type textarea "Aitäh, teen päringu tarnefirmale ja uurin kas nad saavad paki ümber suunata. [P…"
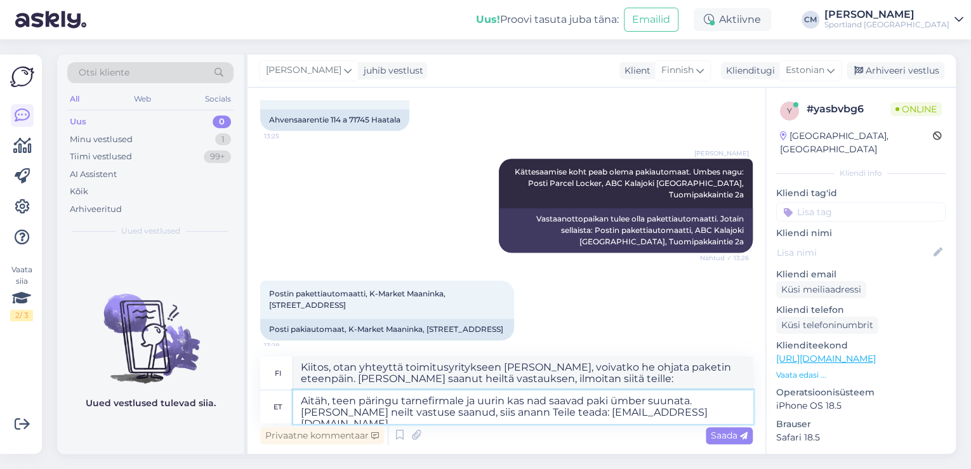
type textarea "Kiitos, otan yhteyttä toimitusyritykseen [PERSON_NAME], voivatko he ohjata pake…"
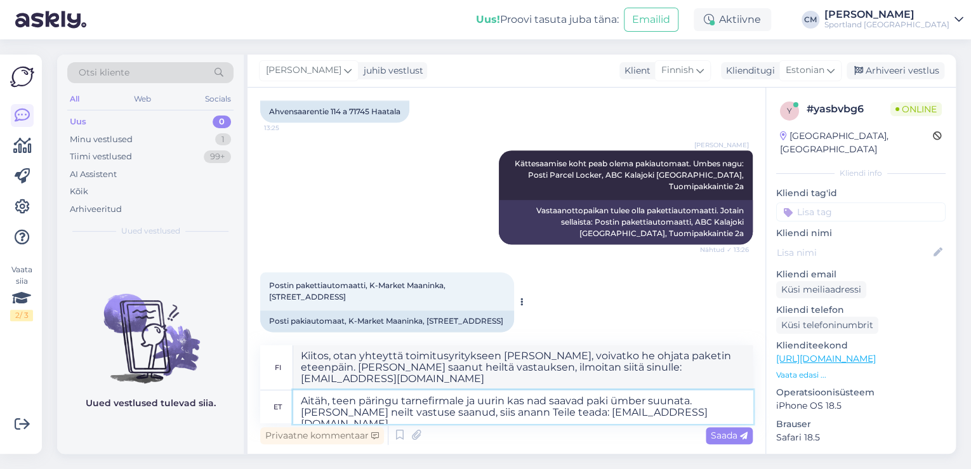
type textarea "Aitäh, teen päringu tarnefirmale ja uurin kas nad saavad paki ümber suunata. [P…"
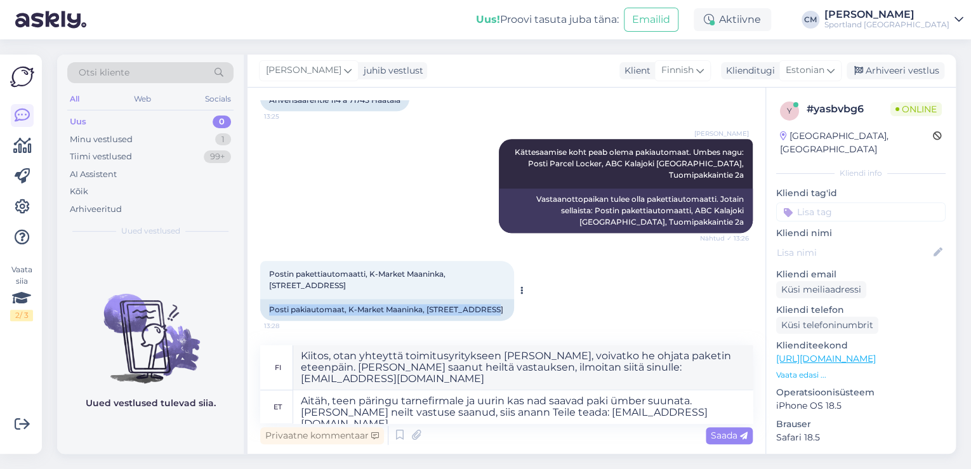
drag, startPoint x: 490, startPoint y: 322, endPoint x: 270, endPoint y: 311, distance: 219.9
click at [270, 311] on div "Posti pakiautomaat, K-Market Maaninka, [STREET_ADDRESS]" at bounding box center [387, 310] width 254 height 22
copy div "Posti pakiautomaat, K-Market Maaninka, [STREET_ADDRESS]"
click at [662, 415] on textarea "Aitäh, teen päringu tarnefirmale ja uurin kas nad saavad paki ümber suunata. [P…" at bounding box center [523, 406] width 460 height 33
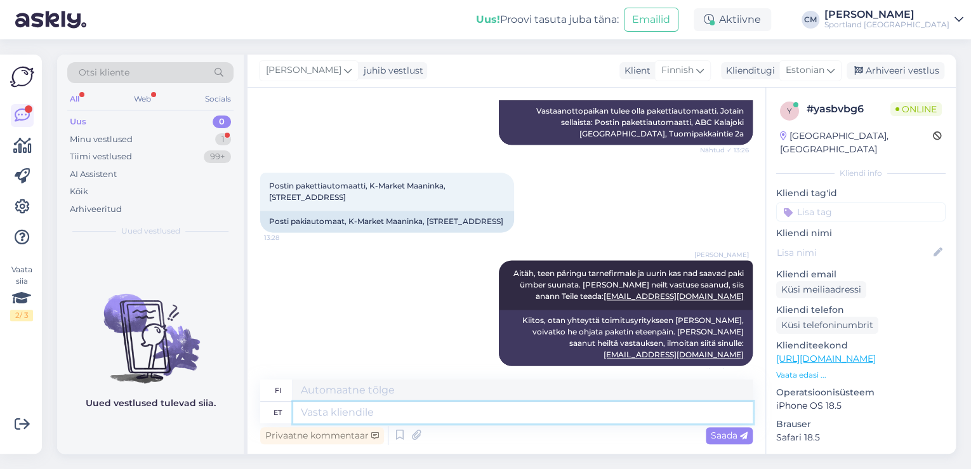
scroll to position [901, 0]
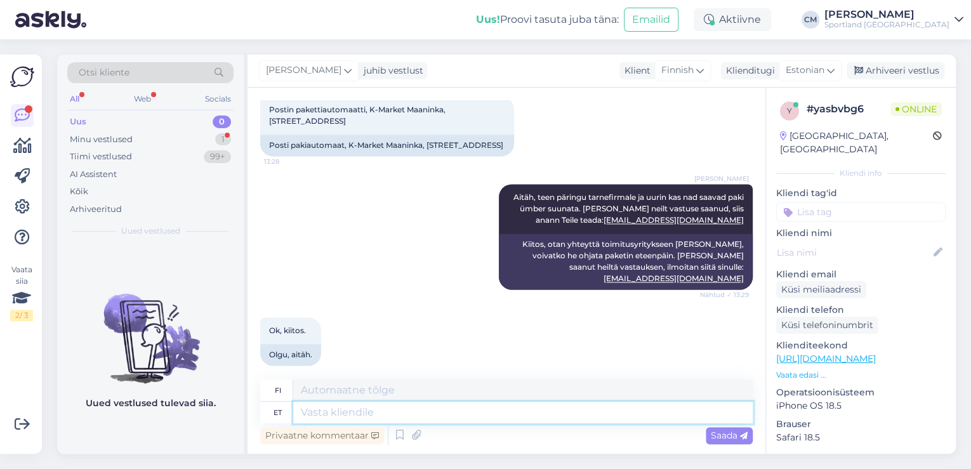
click at [394, 409] on textarea at bounding box center [523, 413] width 460 height 22
type textarea "Kas s"
type textarea "On"
type textarea "Kas saan"
type textarea "Voinko"
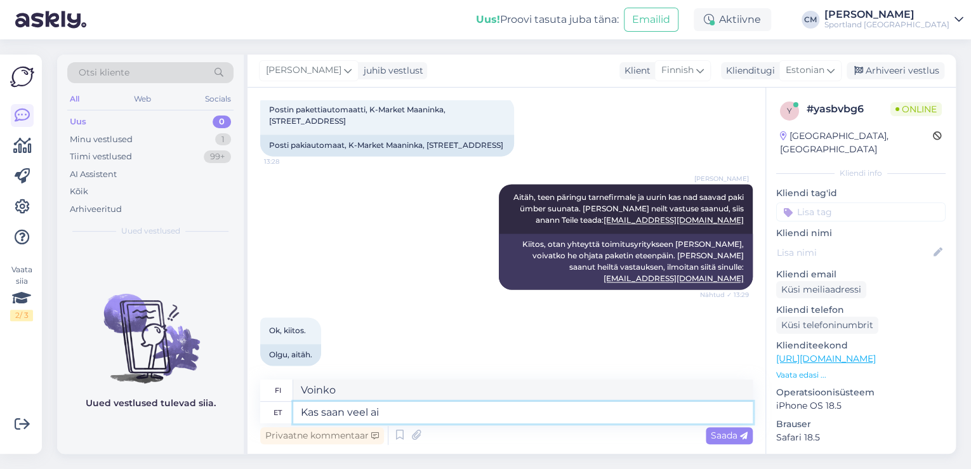
type textarea "Kas saan veel aid"
type textarea "Voinko saada lisää?"
type textarea "Kas saan veel aidata?"
type textarea "Voinko silti auttaa?"
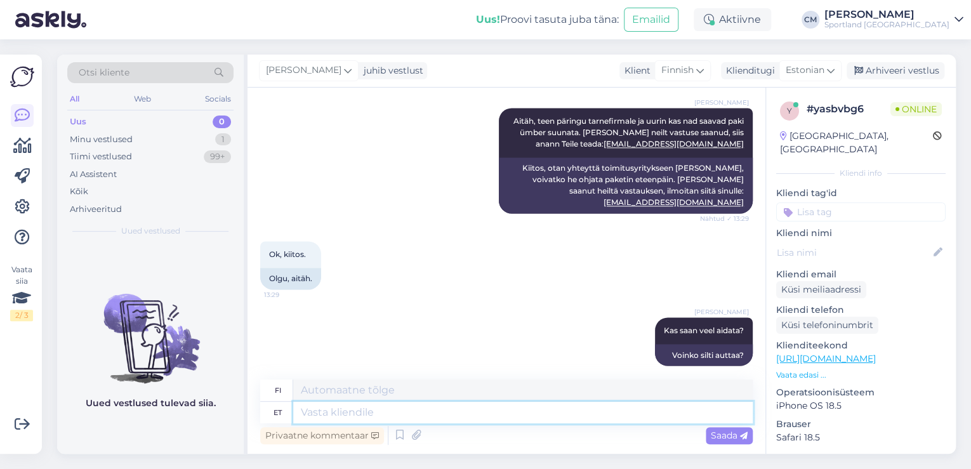
scroll to position [977, 0]
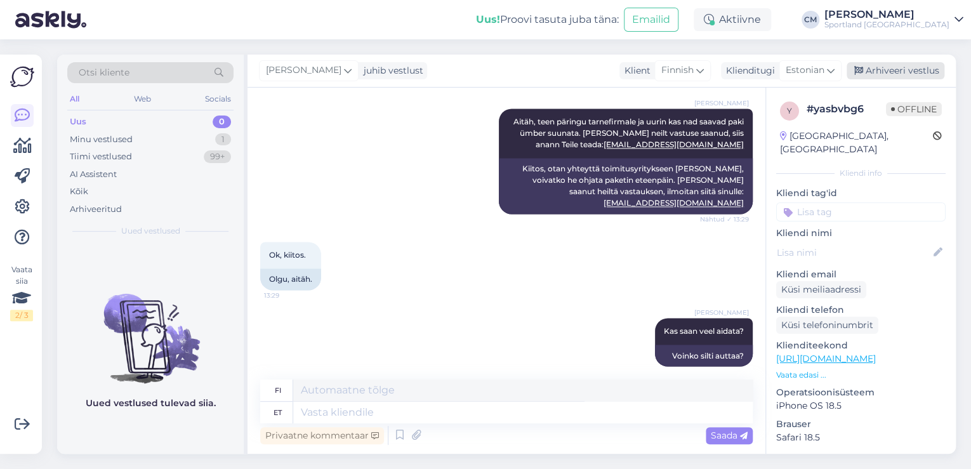
click at [894, 71] on div "Arhiveeri vestlus" at bounding box center [896, 70] width 98 height 17
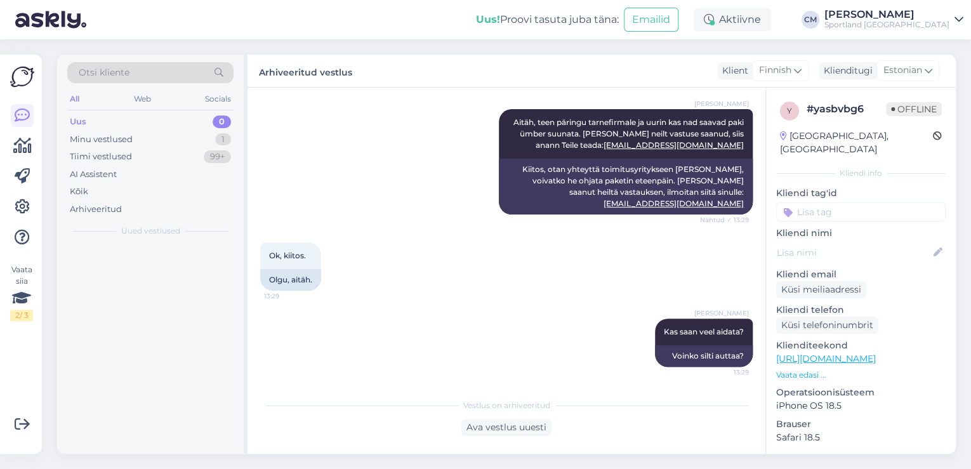
scroll to position [965, 0]
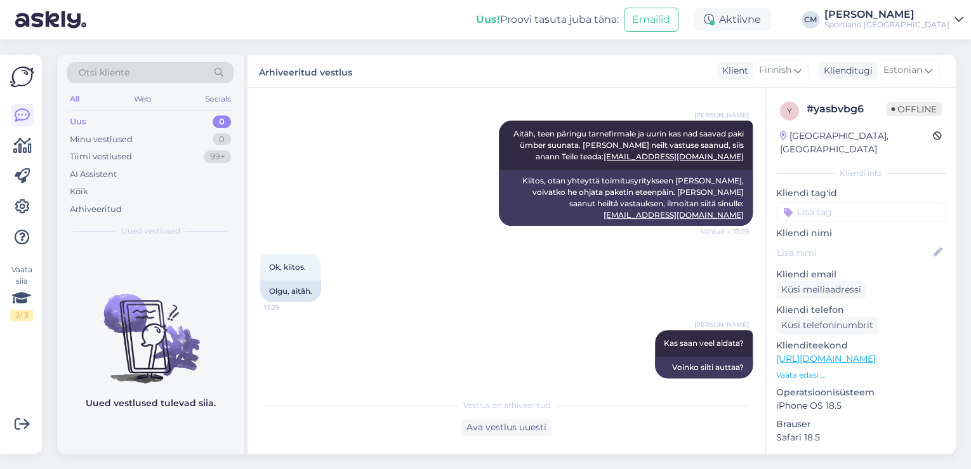
click at [832, 202] on input at bounding box center [860, 211] width 169 height 19
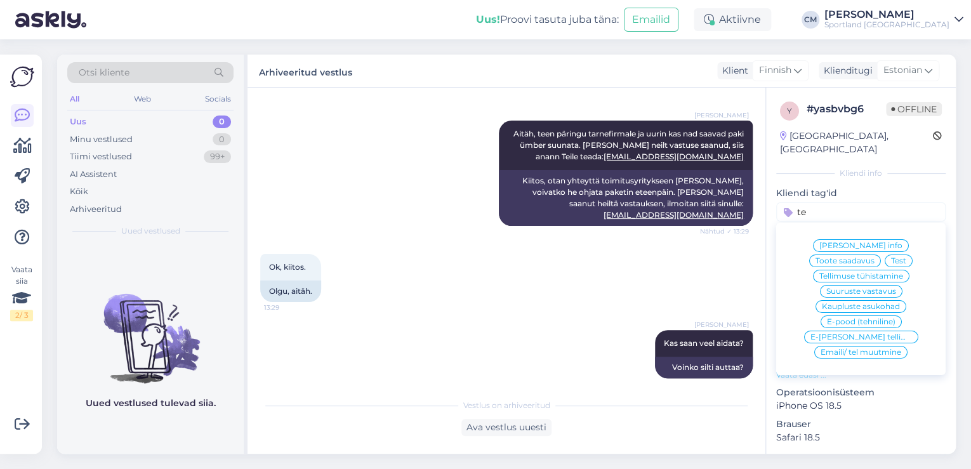
type input "t"
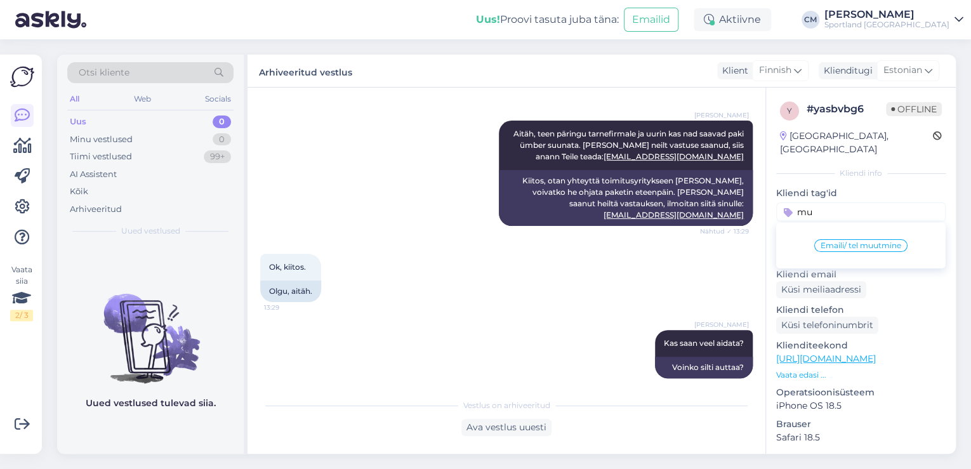
type input "m"
type input "p"
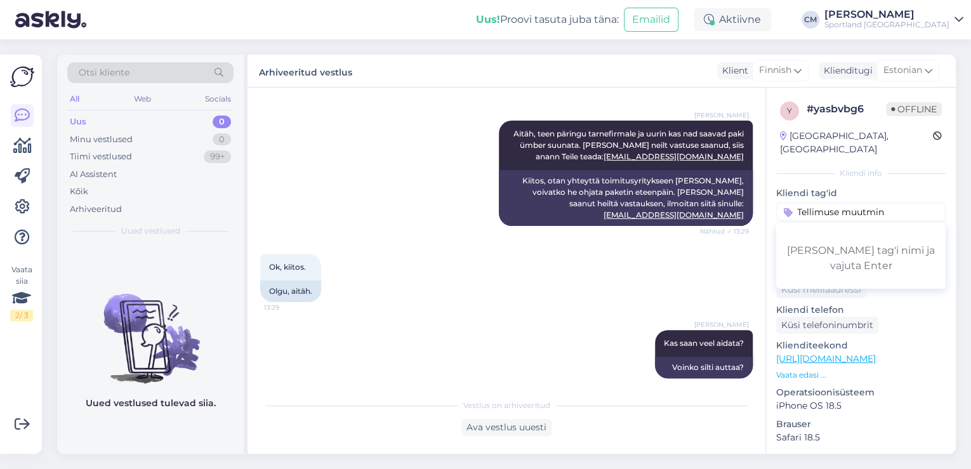
type input "Tellimuse muutmine"
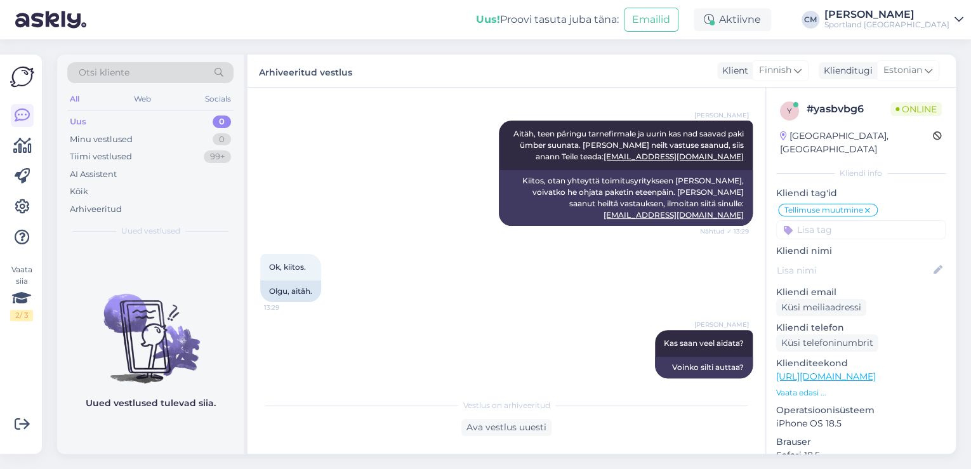
click at [906, 28] on div "Sportland [GEOGRAPHIC_DATA]" at bounding box center [887, 25] width 125 height 10
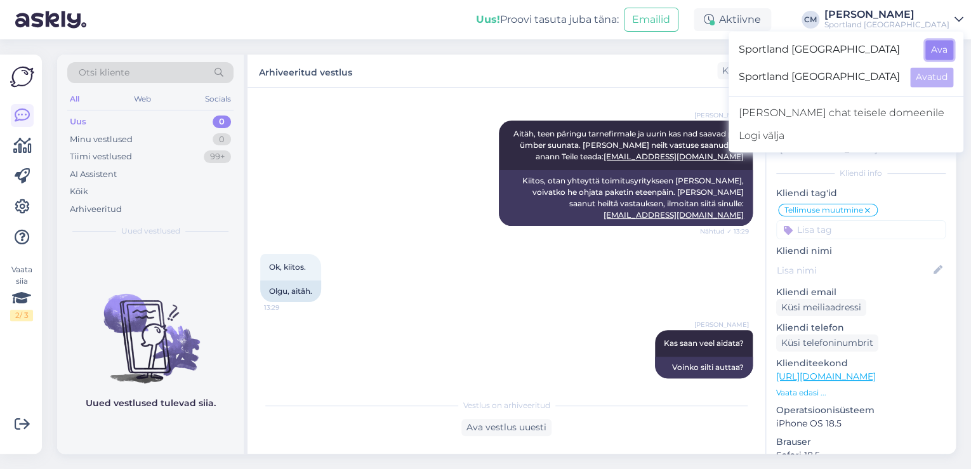
click at [934, 52] on button "Ava" at bounding box center [940, 50] width 28 height 20
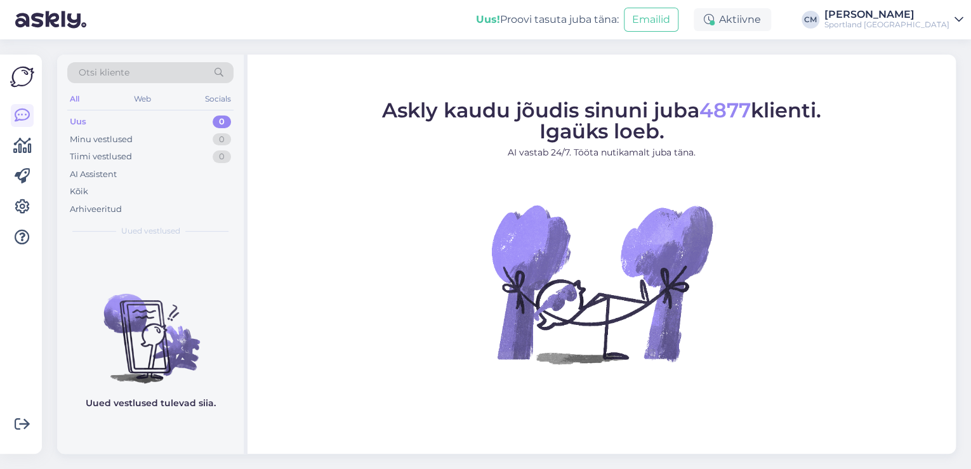
click at [9, 150] on div "Võimalused Veendu, et Askly loob sulle väärtust. Sulge Ühenda FB ja IG sõnumid …" at bounding box center [21, 254] width 42 height 399
click at [17, 147] on icon at bounding box center [22, 145] width 18 height 15
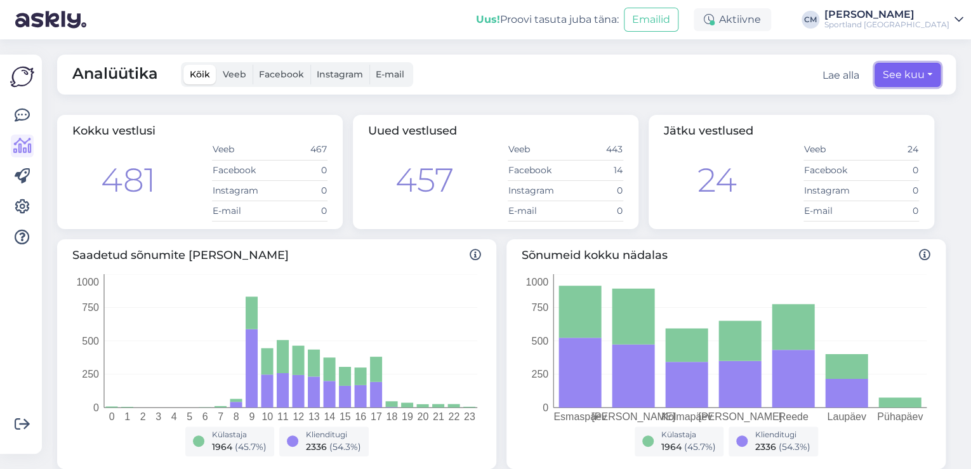
click at [891, 79] on button "See kuu" at bounding box center [908, 75] width 66 height 24
select select "7"
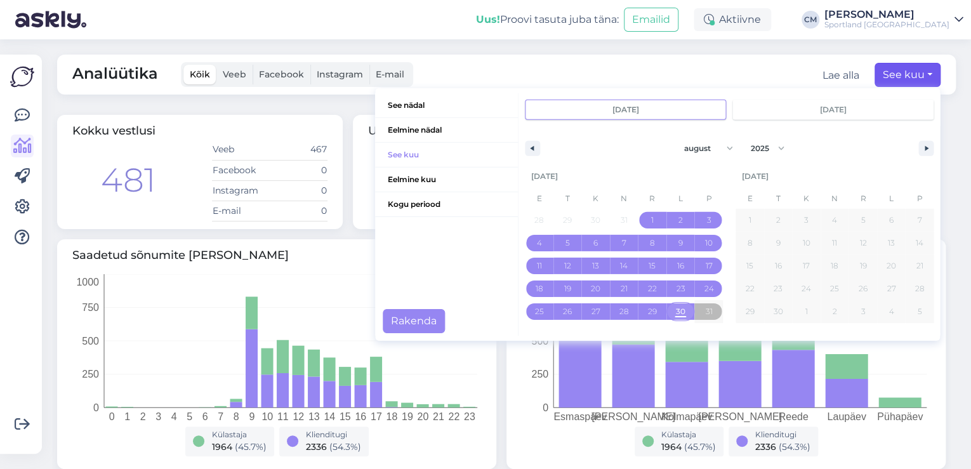
drag, startPoint x: 672, startPoint y: 309, endPoint x: 624, endPoint y: 323, distance: 49.8
click at [676, 309] on span "30" at bounding box center [681, 311] width 10 height 23
type input "[DATE]"
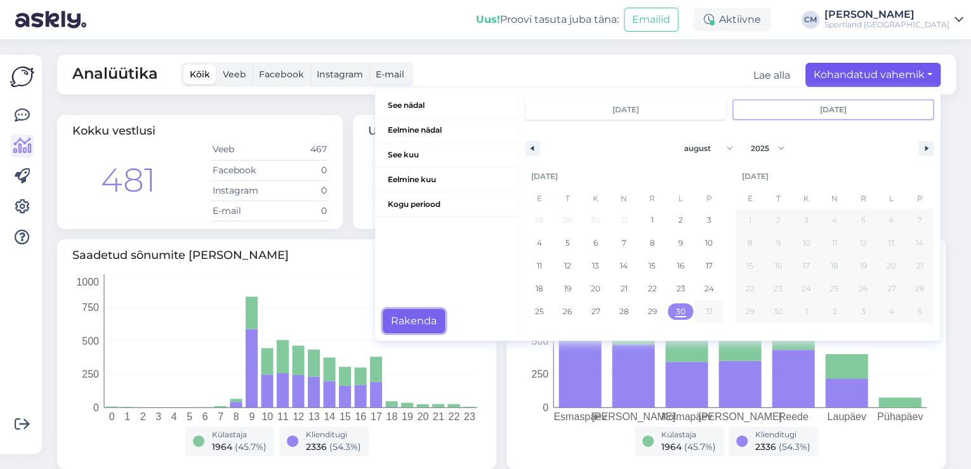
click at [417, 328] on button "Rakenda" at bounding box center [414, 321] width 62 height 24
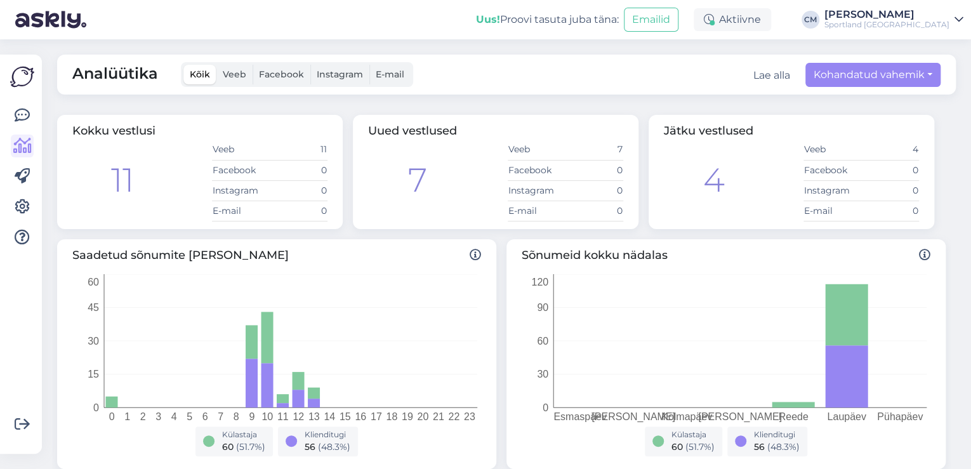
click at [833, 87] on div "Analüütika Kõik Veeb Facebook Instagram E-mail Lae alla Kohandatud vahemik See …" at bounding box center [506, 75] width 899 height 40
click at [834, 86] on button "Kohandatud vahemik" at bounding box center [873, 75] width 135 height 24
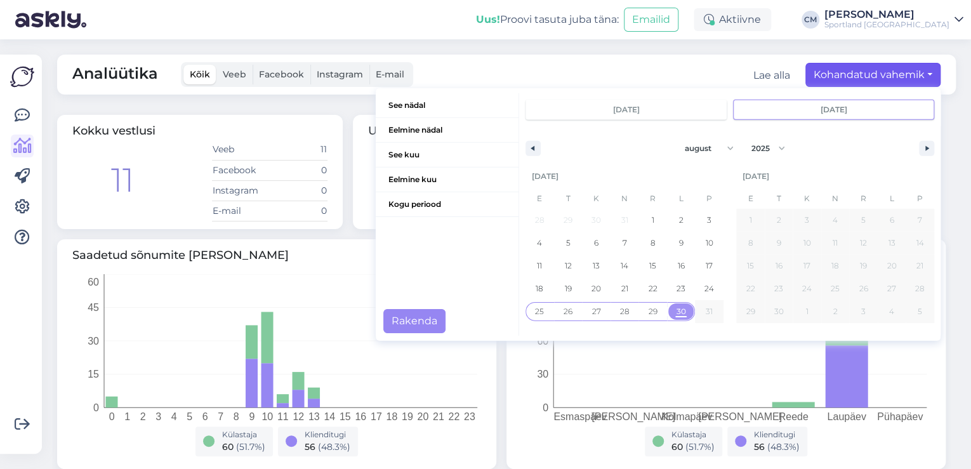
click at [536, 309] on span "25" at bounding box center [540, 311] width 29 height 17
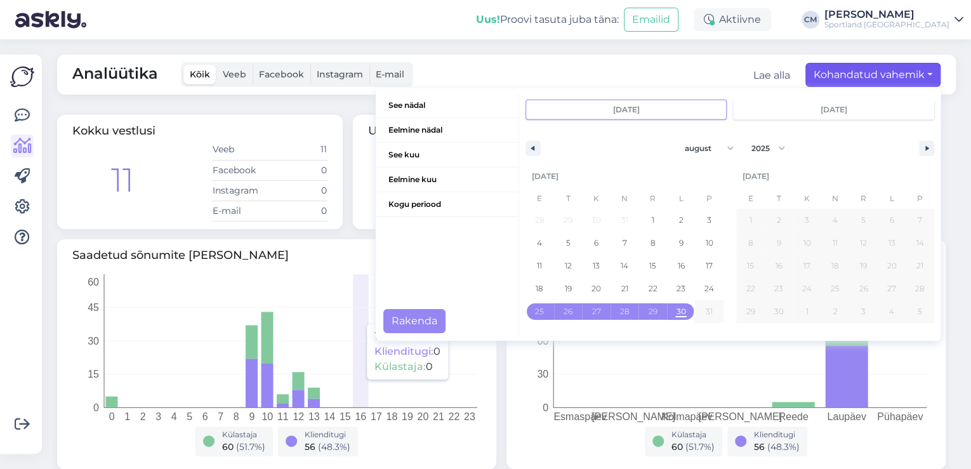
click at [358, 317] on icon "0 1 2 3 4 5 6 7 8 9 10 11 12 13 14 15 16 17 18 19 20 21 22 23 0 15 30 45 60" at bounding box center [274, 350] width 405 height 152
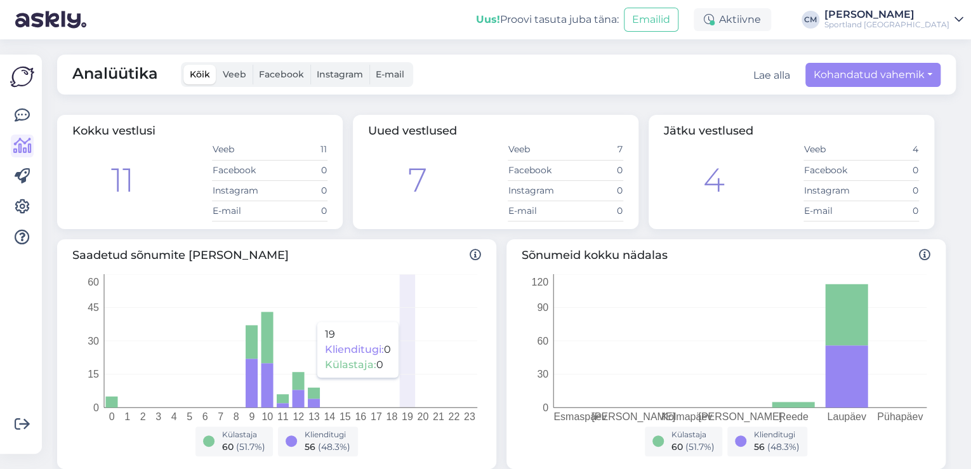
click at [408, 315] on icon "0 1 2 3 4 5 6 7 8 9 10 11 12 13 14 15 16 17 18 19 20 21 22 23 0 15 30 45 60" at bounding box center [274, 350] width 405 height 152
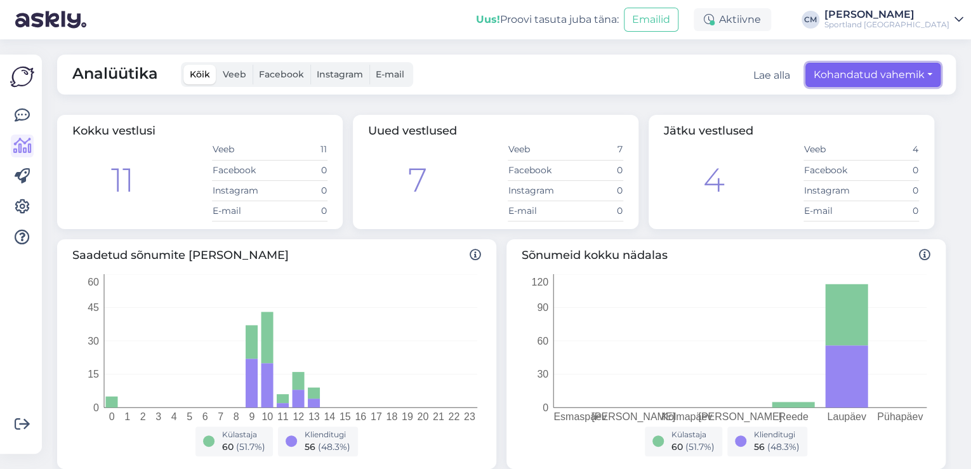
click at [846, 83] on button "Kohandatud vahemik" at bounding box center [873, 75] width 135 height 24
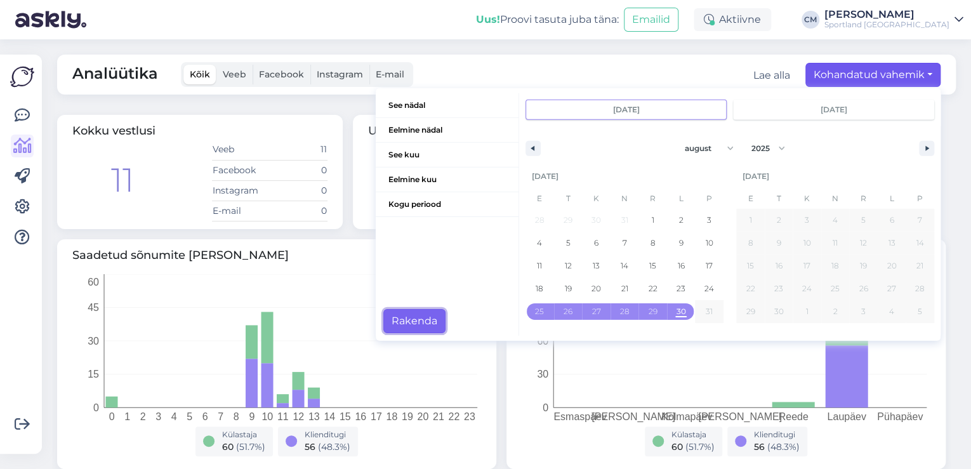
click at [421, 318] on button "Rakenda" at bounding box center [414, 321] width 62 height 24
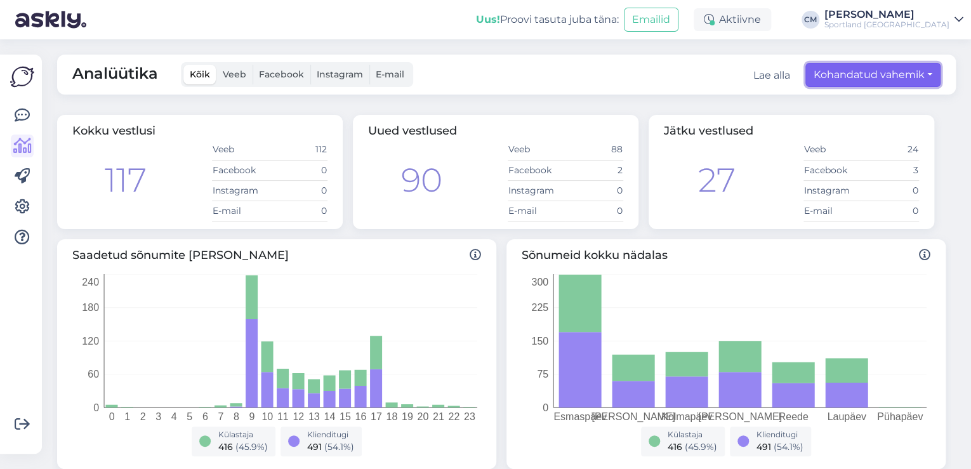
click at [834, 82] on button "Kohandatud vahemik" at bounding box center [873, 75] width 135 height 24
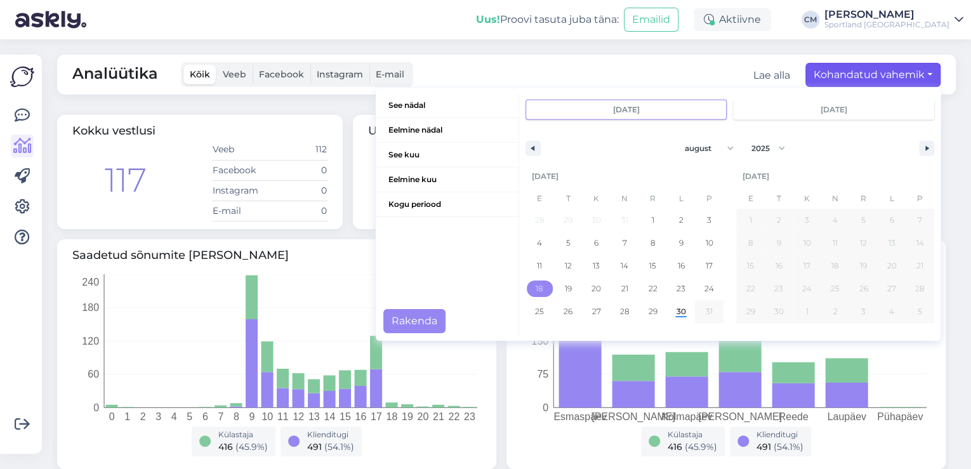
click at [545, 286] on span "18" at bounding box center [540, 289] width 29 height 17
type input "[DATE]"
click at [695, 285] on span "24" at bounding box center [709, 289] width 29 height 17
type input "[DATE]"
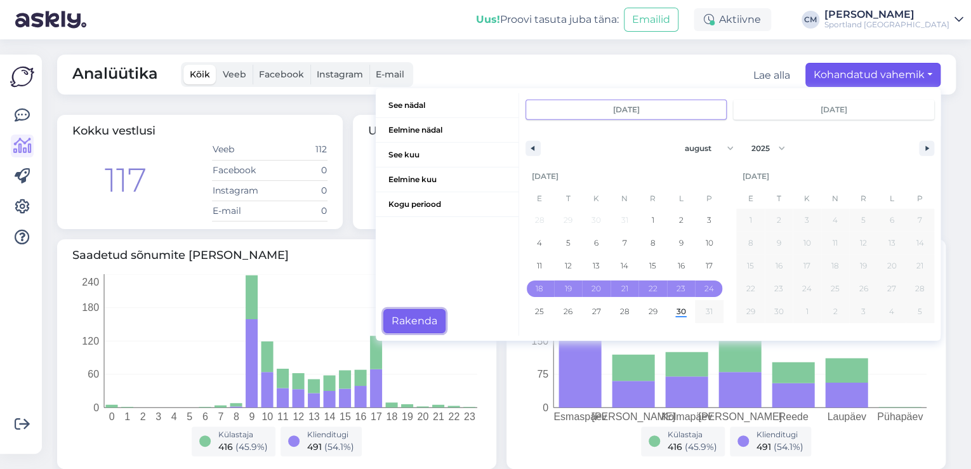
click at [395, 319] on button "Rakenda" at bounding box center [414, 321] width 62 height 24
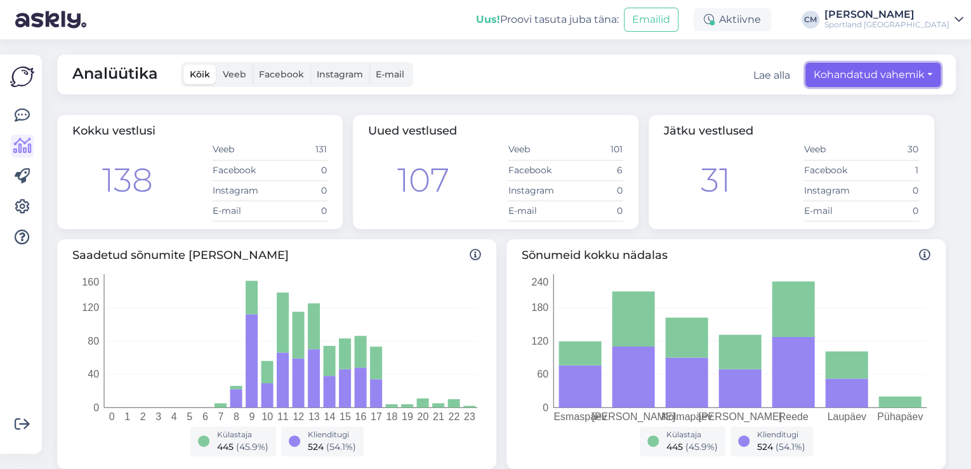
click at [811, 77] on button "Kohandatud vahemik" at bounding box center [873, 75] width 135 height 24
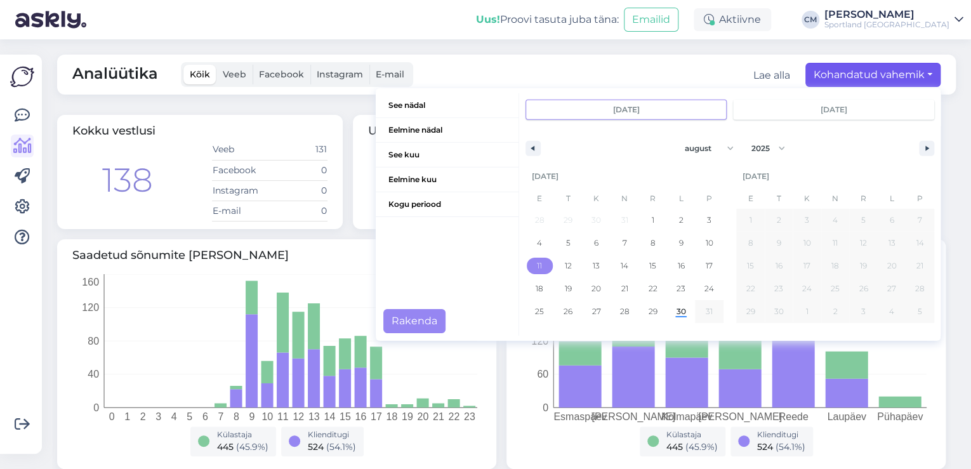
click at [537, 262] on span "11" at bounding box center [540, 266] width 29 height 17
type input "[DATE]"
click at [706, 263] on span "17" at bounding box center [709, 266] width 7 height 23
type input "[DATE]"
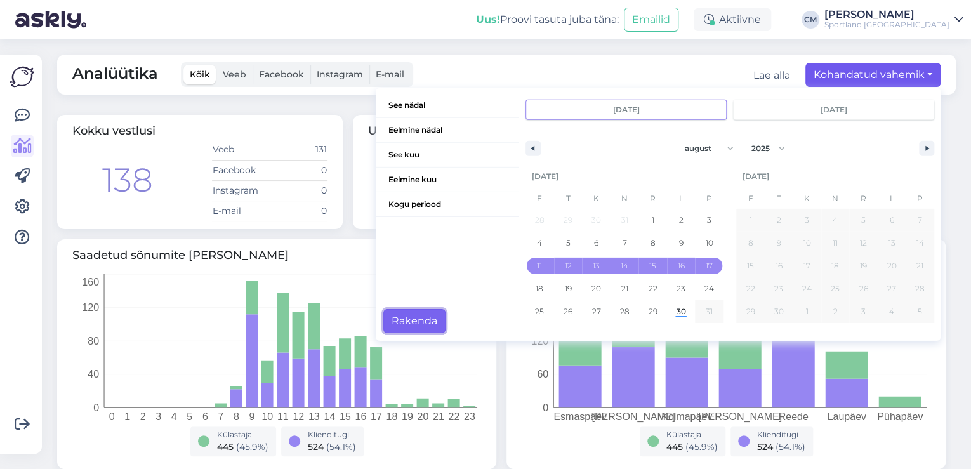
click at [409, 316] on button "Rakenda" at bounding box center [414, 321] width 62 height 24
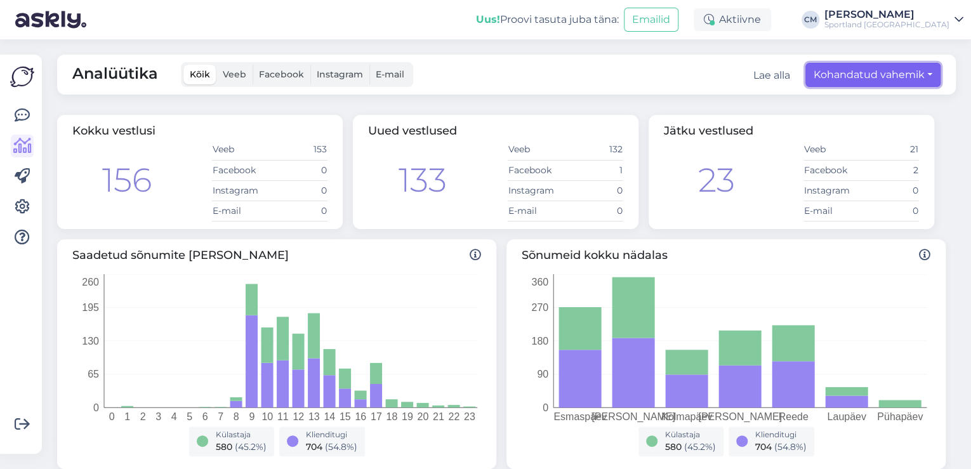
click at [830, 75] on button "Kohandatud vahemik" at bounding box center [873, 75] width 135 height 24
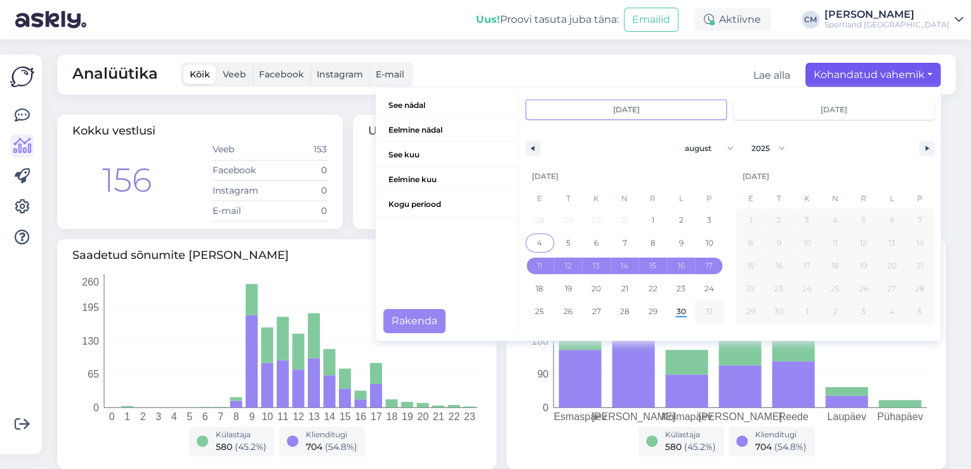
click at [535, 241] on span "4" at bounding box center [540, 243] width 29 height 17
type input "[DATE]"
click at [706, 241] on span "10" at bounding box center [710, 243] width 8 height 23
type input "[DATE]"
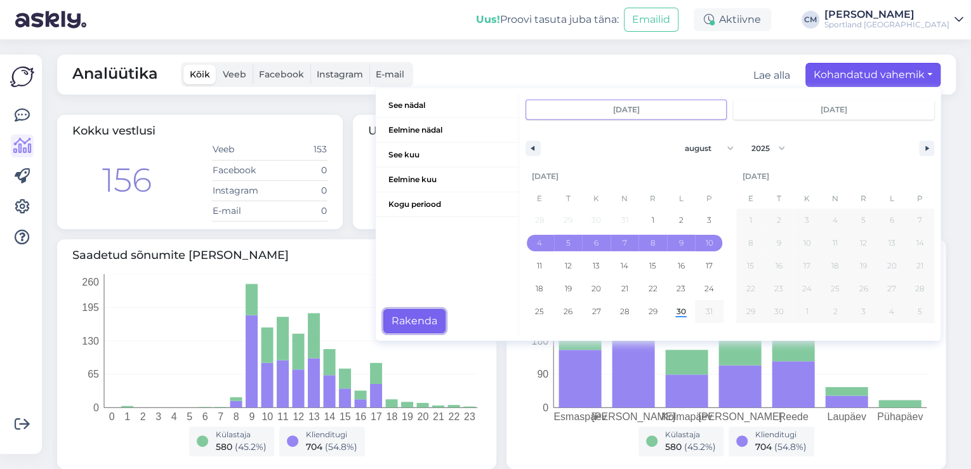
click at [409, 315] on button "Rakenda" at bounding box center [414, 321] width 62 height 24
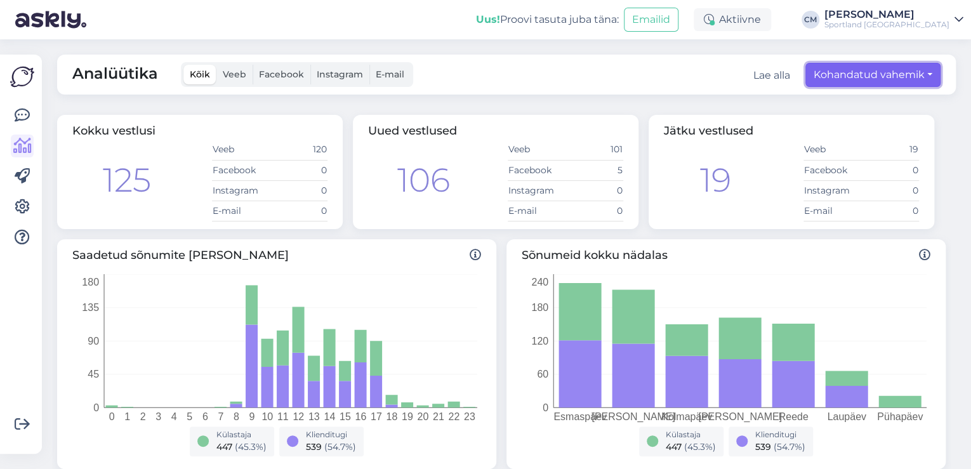
click at [851, 85] on button "Kohandatud vahemik" at bounding box center [873, 75] width 135 height 24
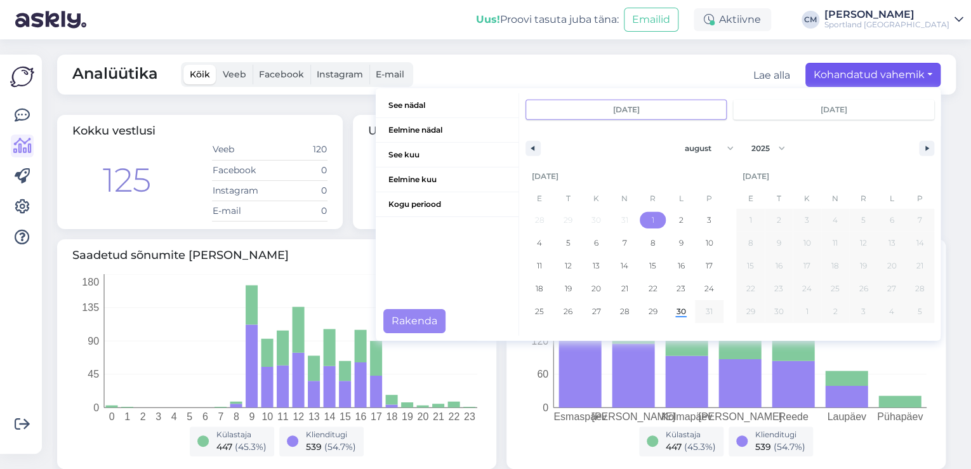
click at [639, 213] on span "1" at bounding box center [653, 220] width 29 height 17
type input "[DATE]"
click at [707, 215] on span "3" at bounding box center [709, 220] width 4 height 23
click at [411, 320] on button "Rakenda" at bounding box center [414, 321] width 62 height 24
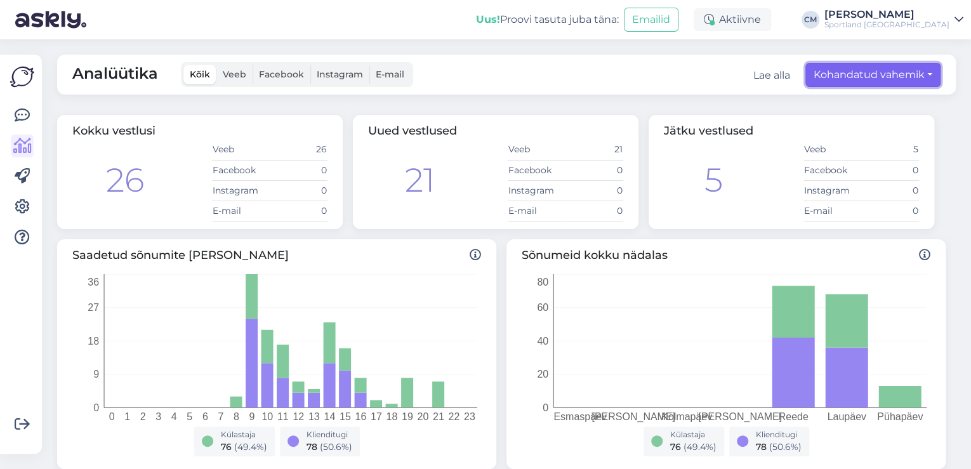
click at [885, 67] on button "Kohandatud vahemik" at bounding box center [873, 75] width 135 height 24
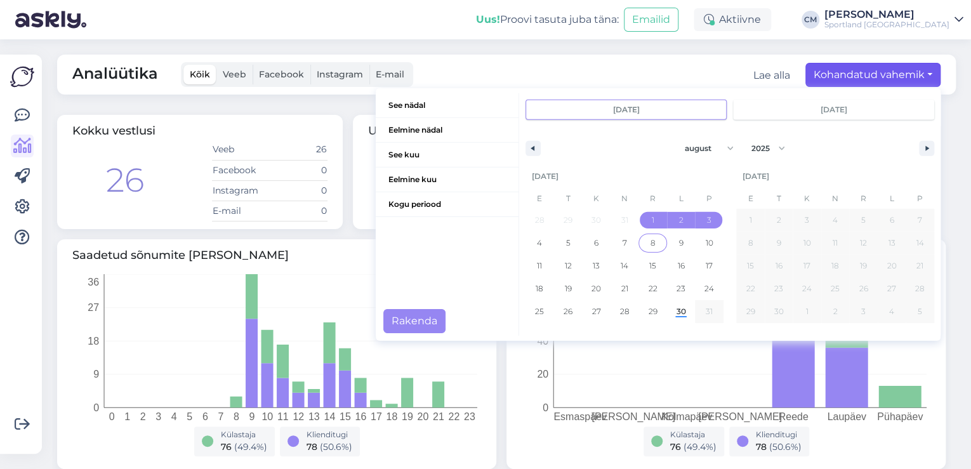
click at [639, 217] on span "1" at bounding box center [653, 220] width 29 height 17
click at [706, 242] on span "10" at bounding box center [710, 243] width 8 height 23
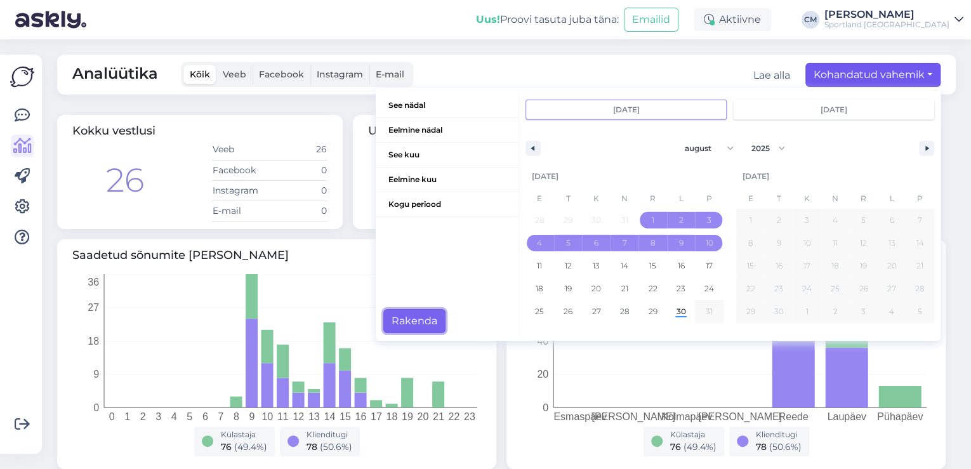
click at [399, 322] on button "Rakenda" at bounding box center [414, 321] width 62 height 24
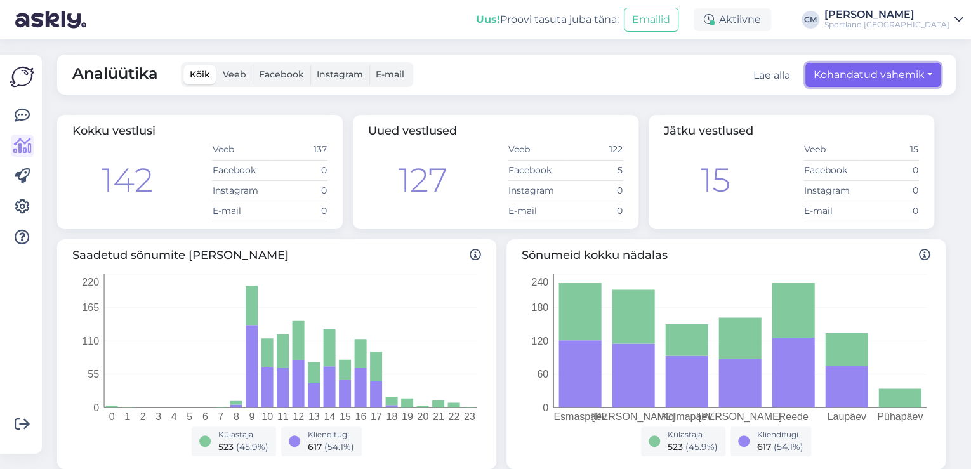
click at [904, 81] on button "Kohandatud vahemik" at bounding box center [873, 75] width 135 height 24
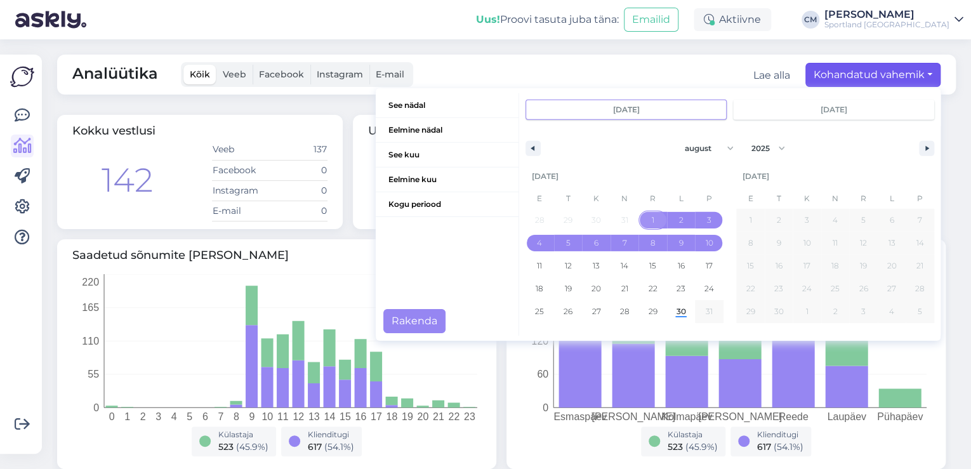
click at [652, 224] on span "1" at bounding box center [653, 220] width 3 height 23
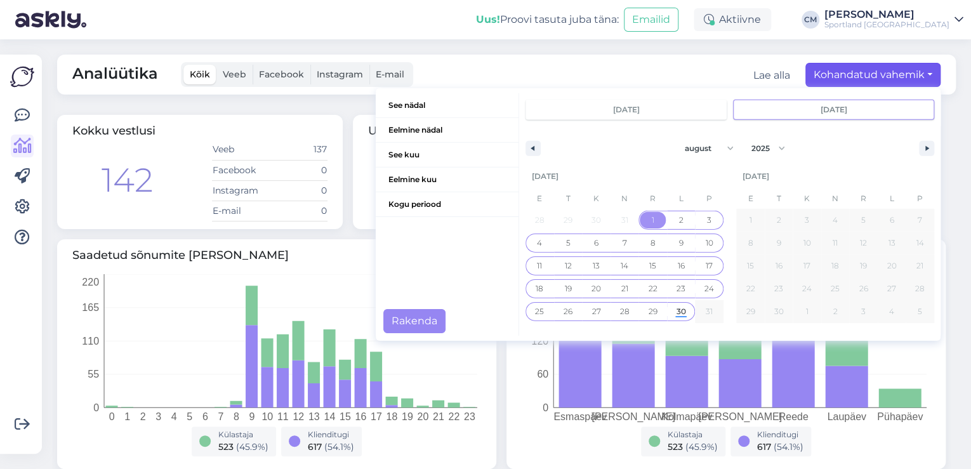
click at [667, 315] on span "30" at bounding box center [681, 311] width 29 height 17
type input "[DATE]"
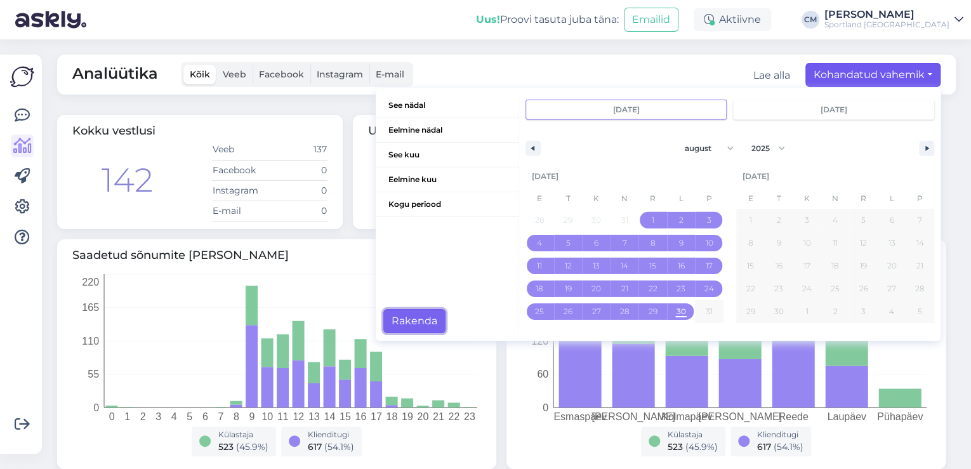
click at [428, 312] on button "Rakenda" at bounding box center [414, 321] width 62 height 24
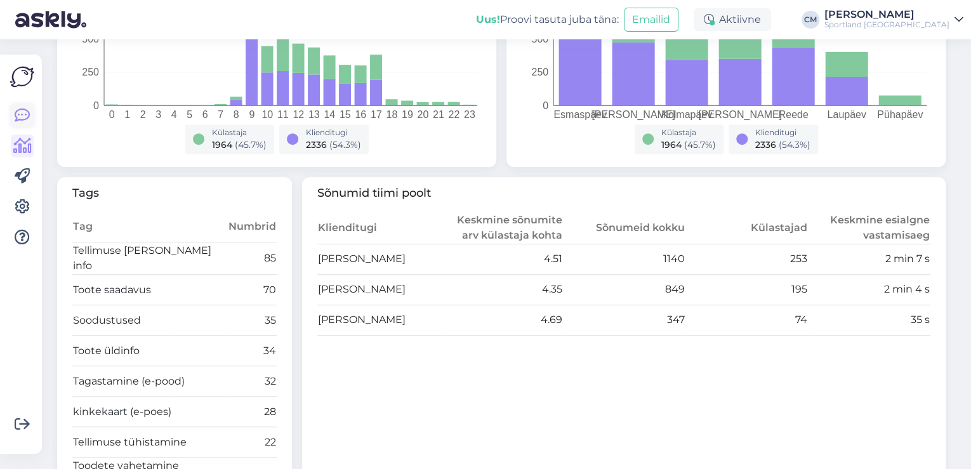
scroll to position [254, 0]
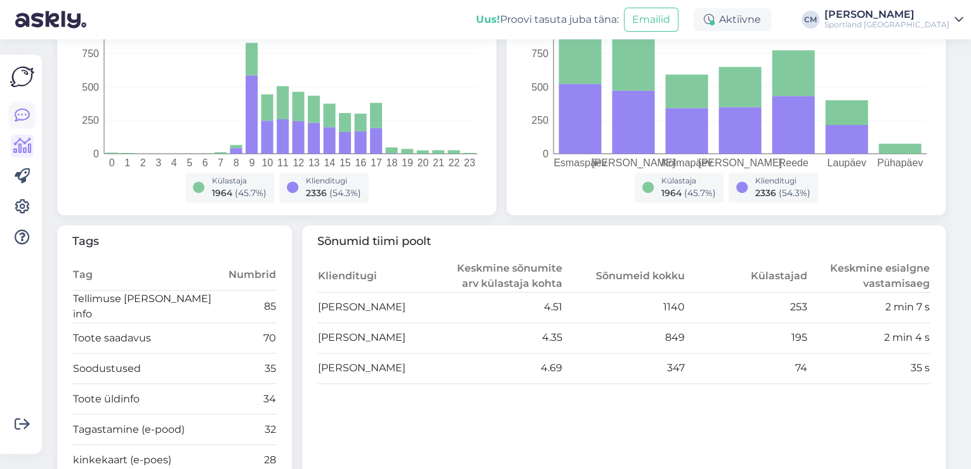
click at [13, 116] on link at bounding box center [22, 115] width 23 height 23
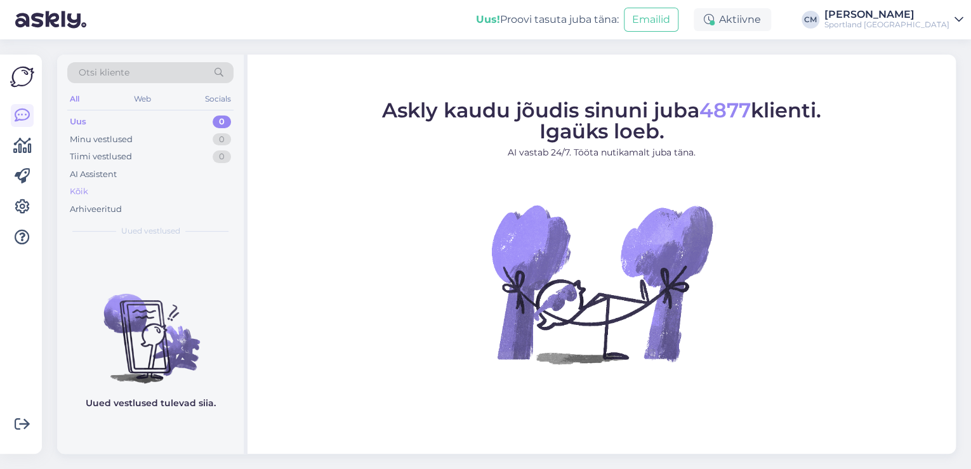
click at [115, 193] on div "Kõik" at bounding box center [150, 192] width 166 height 18
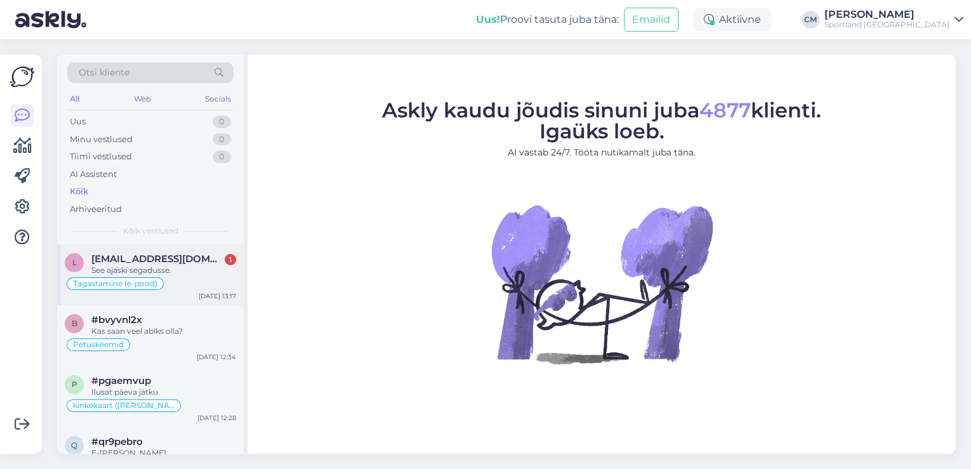
click at [178, 279] on div "Tagastamine (e-pood)" at bounding box center [150, 283] width 171 height 15
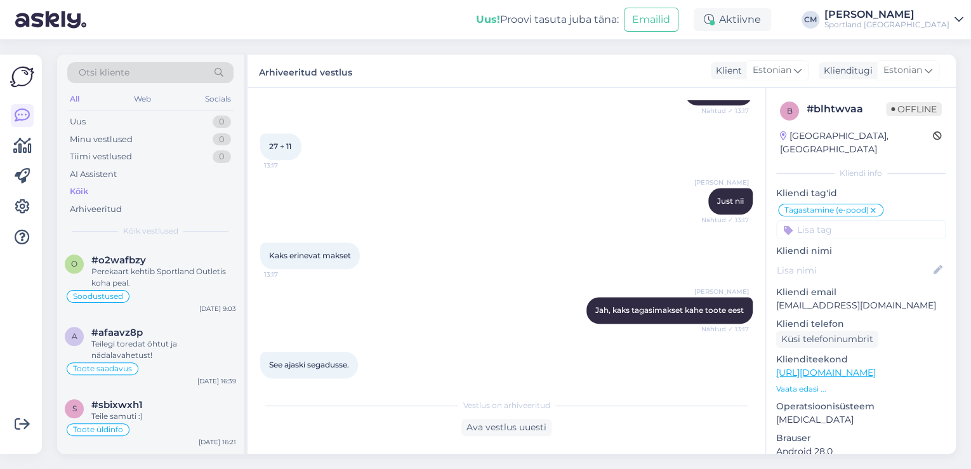
scroll to position [660, 0]
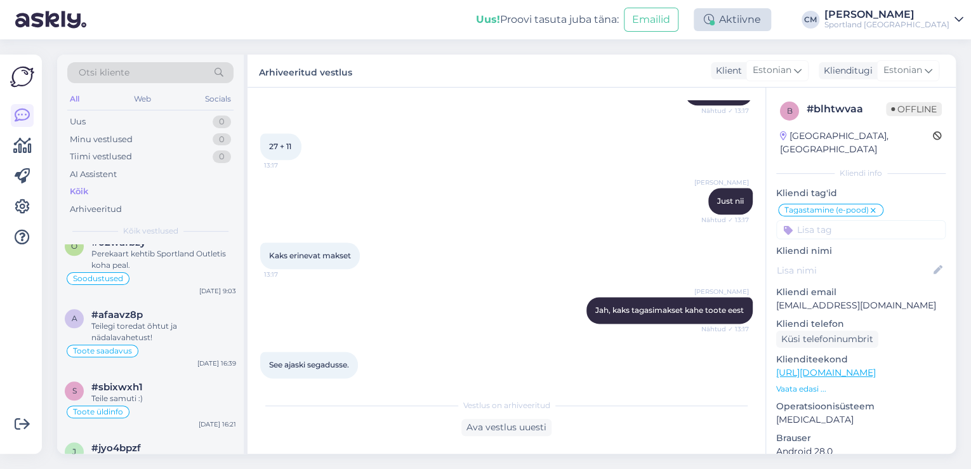
click at [771, 30] on div "Aktiivne" at bounding box center [732, 19] width 77 height 23
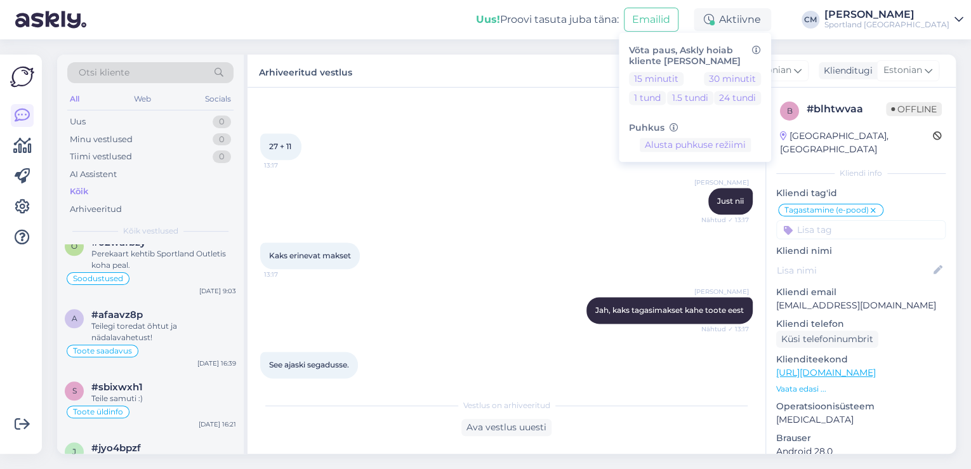
click at [693, 89] on div "15 minutit 30 minutit 1 tund 1.5 tundi 24 tundi" at bounding box center [695, 91] width 132 height 38
click at [684, 72] on button "15 minutit" at bounding box center [656, 79] width 55 height 14
click at [910, 20] on div "Sportland [GEOGRAPHIC_DATA]" at bounding box center [887, 25] width 125 height 10
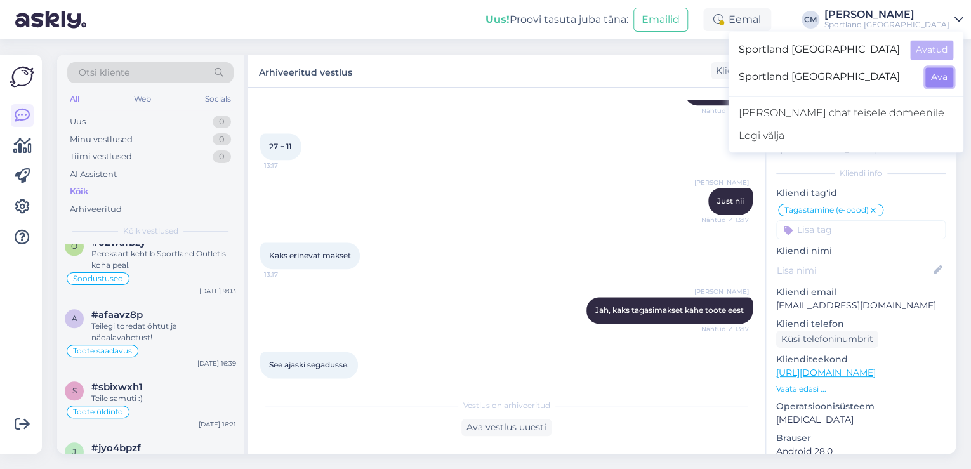
click at [936, 74] on button "Ava" at bounding box center [940, 77] width 28 height 20
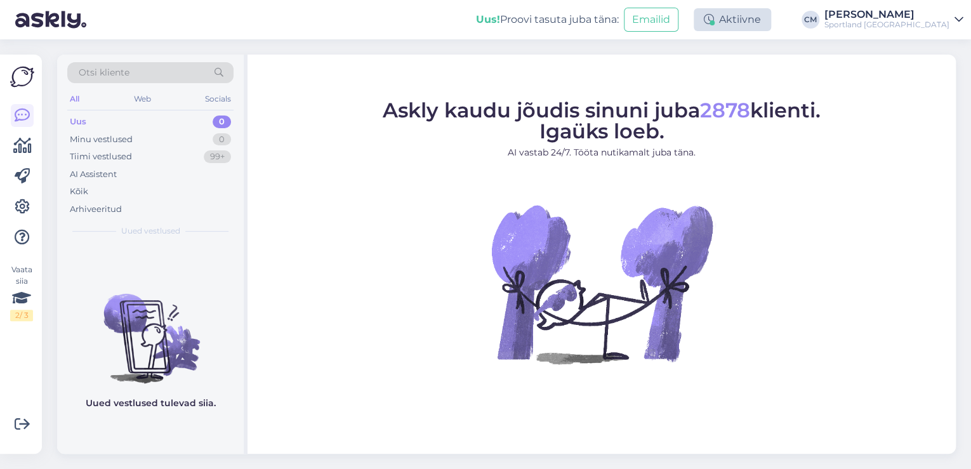
click at [749, 17] on div "Aktiivne" at bounding box center [732, 19] width 77 height 23
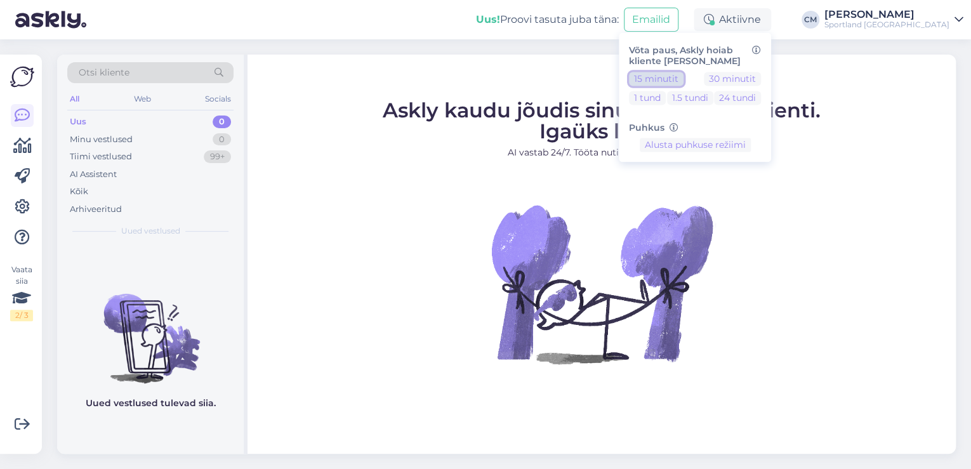
click at [680, 78] on button "15 minutit" at bounding box center [656, 79] width 55 height 14
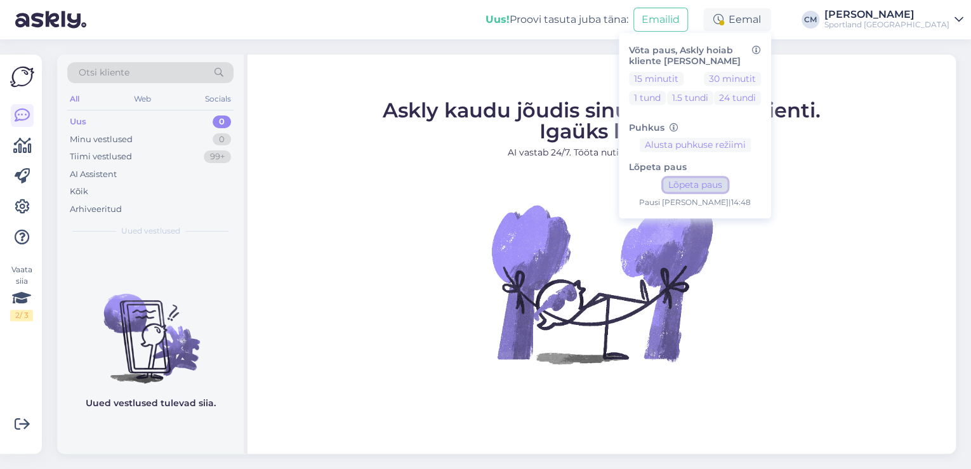
click at [727, 192] on button "Lõpeta paus" at bounding box center [695, 185] width 64 height 14
click at [896, 18] on div "[PERSON_NAME]" at bounding box center [887, 15] width 125 height 10
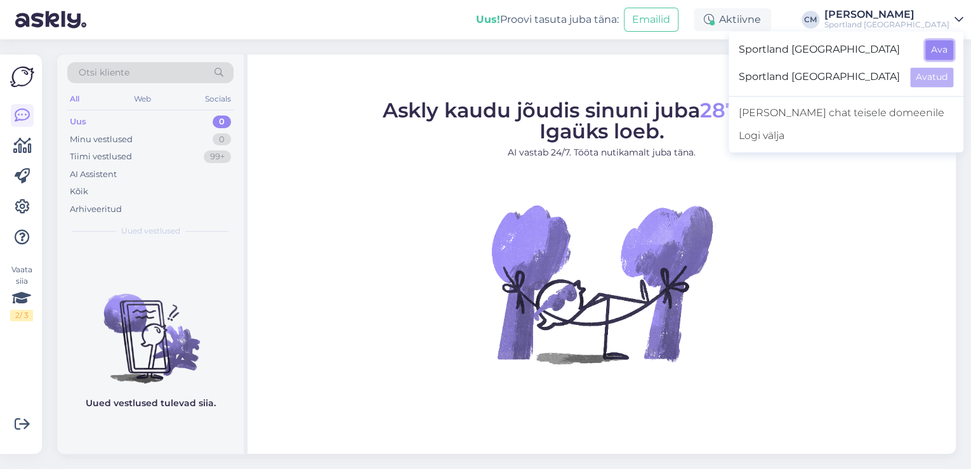
click at [941, 56] on button "Ava" at bounding box center [940, 50] width 28 height 20
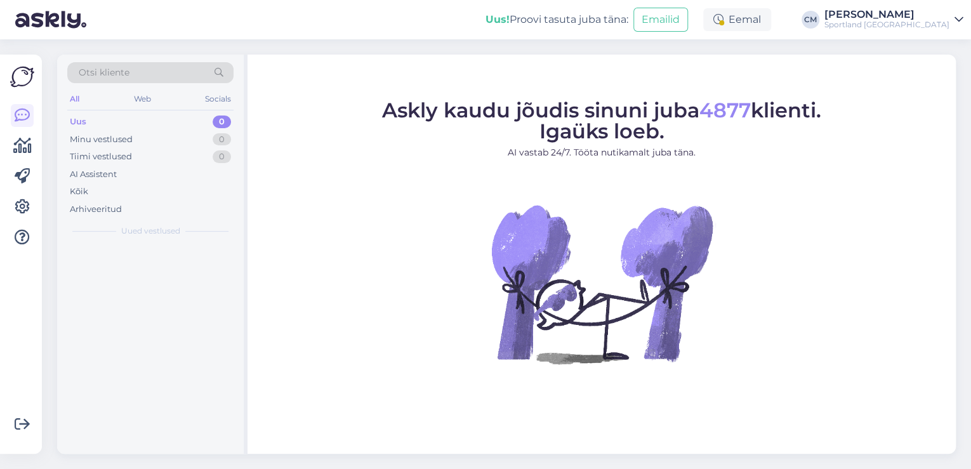
click at [771, 25] on div "Eemal" at bounding box center [737, 19] width 68 height 23
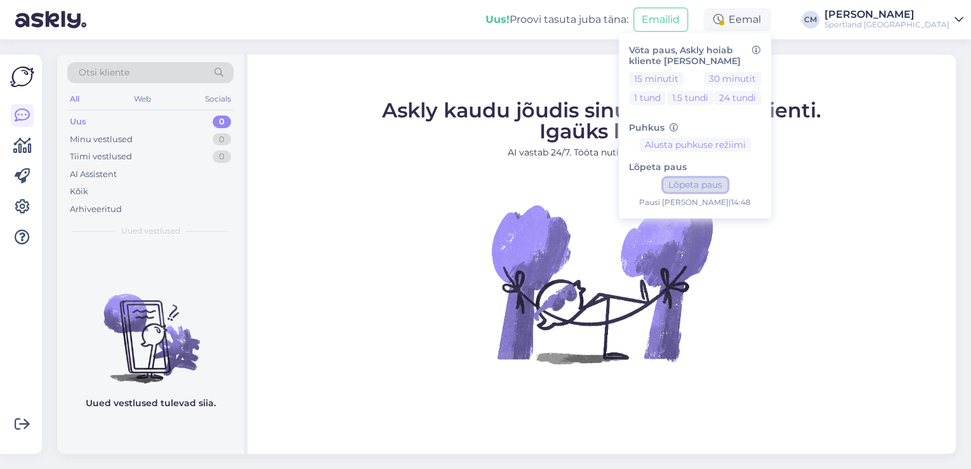
click at [727, 187] on button "Lõpeta paus" at bounding box center [695, 185] width 64 height 14
click at [434, 143] on figcaption "Askly kaudu jõudis sinuni juba 4877 klienti. Igaüks loeb. AI vastab 24/7. Tööta…" at bounding box center [601, 134] width 439 height 69
